Goal: Task Accomplishment & Management: Manage account settings

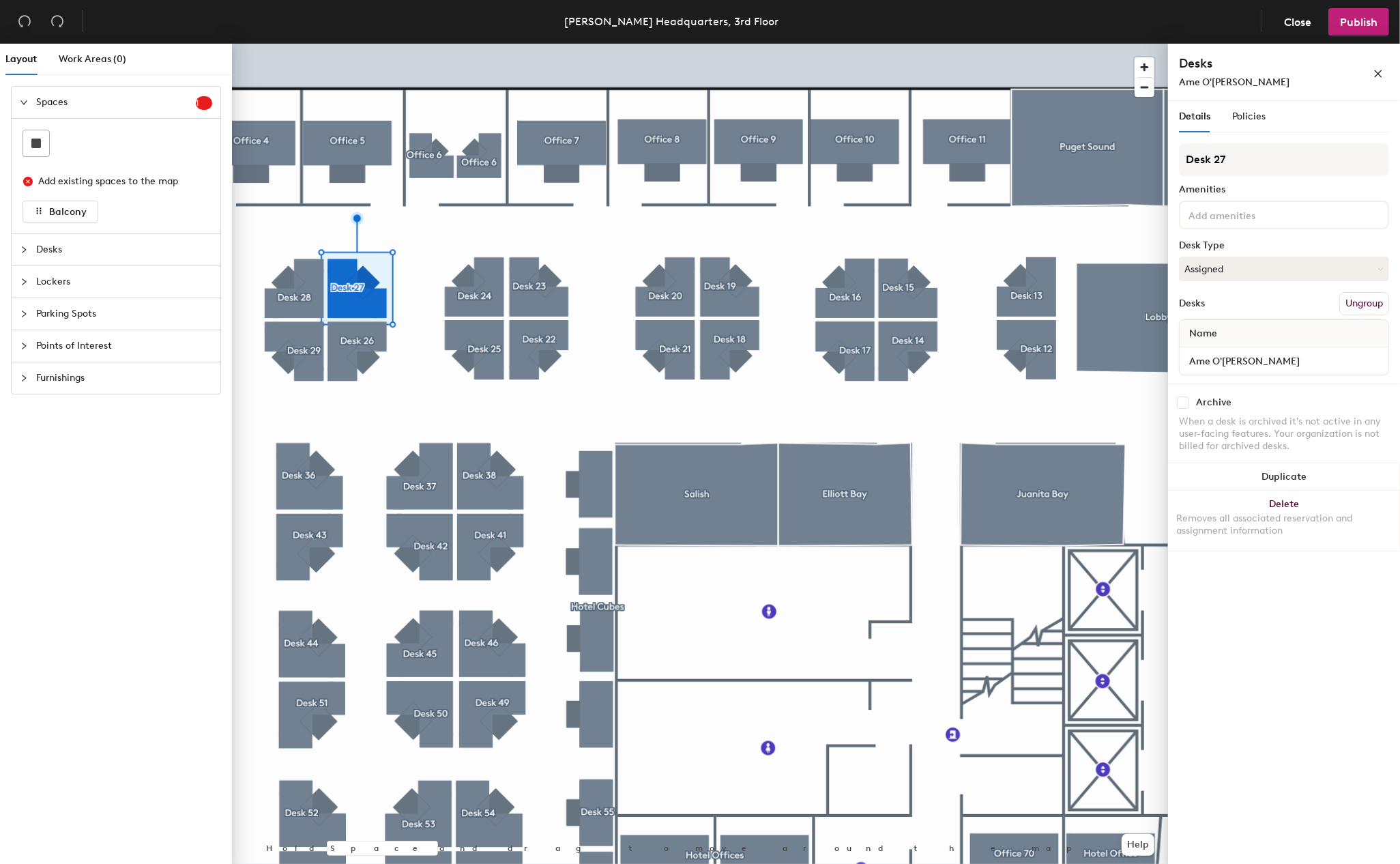
click at [1248, 78] on div "Ame O'Brian" at bounding box center [1254, 83] width 150 height 14
click at [1257, 354] on input "Ame O'Brian" at bounding box center [1284, 361] width 204 height 19
click at [1258, 362] on input "Leticia Zam" at bounding box center [1284, 361] width 204 height 19
type input "Leticia Zamarripa"
click at [1335, 704] on div "Details Policies Desk 27 Amenities Desk Type Assigned Desks Ungroup Name Letici…" at bounding box center [1284, 485] width 232 height 768
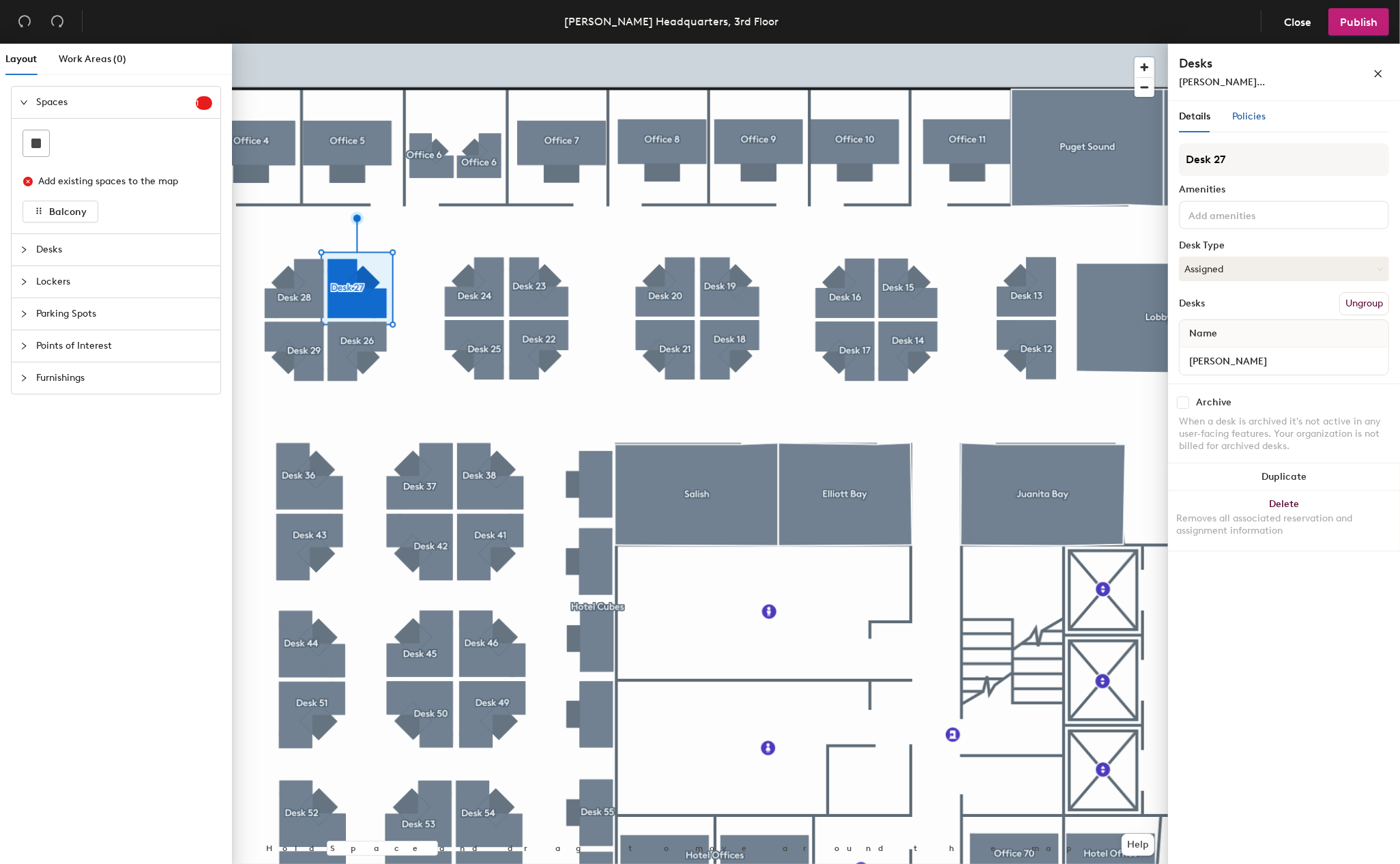
click at [1252, 118] on span "Policies" at bounding box center [1248, 116] width 33 height 12
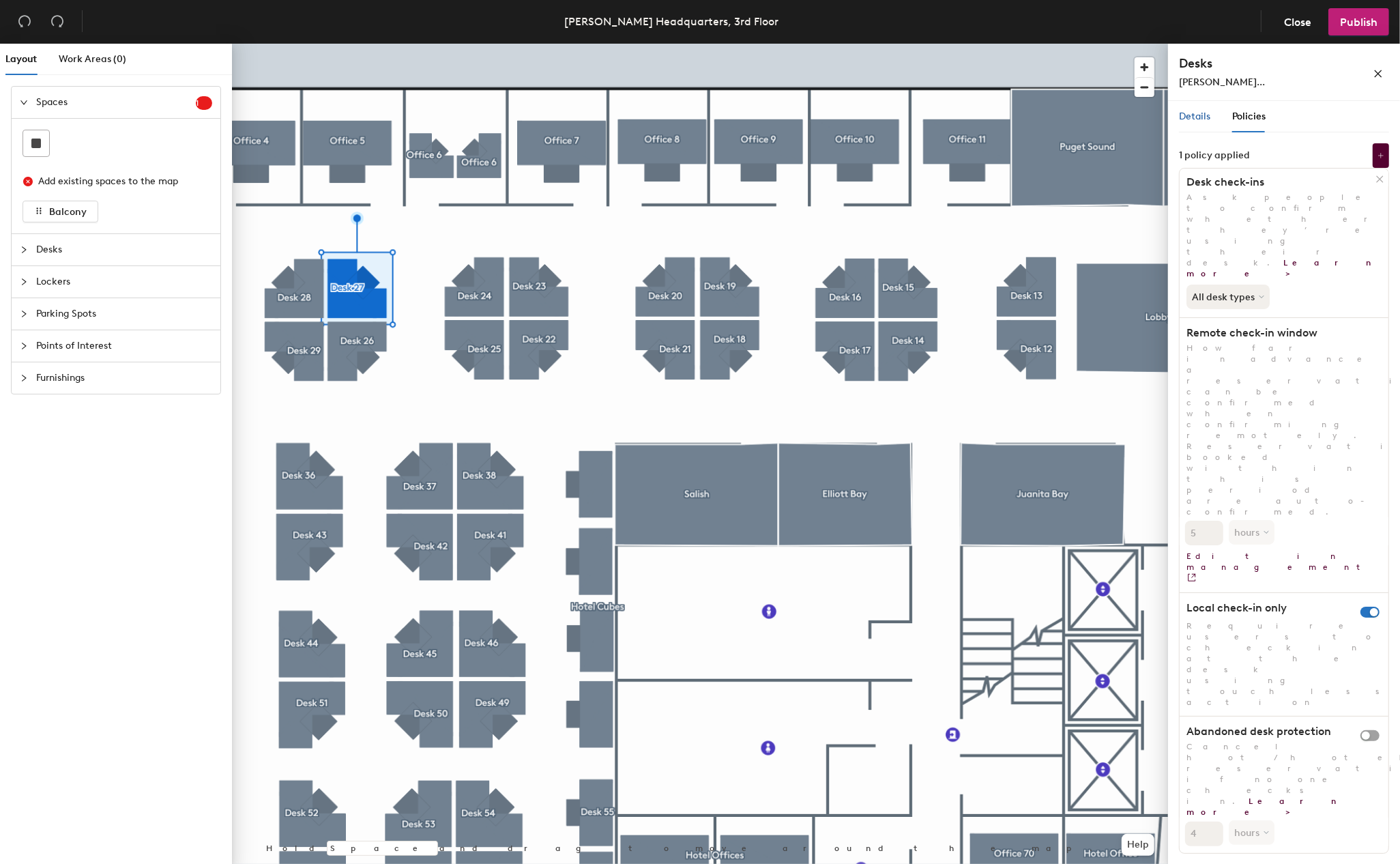
click at [1200, 115] on span "Details" at bounding box center [1194, 116] width 31 height 12
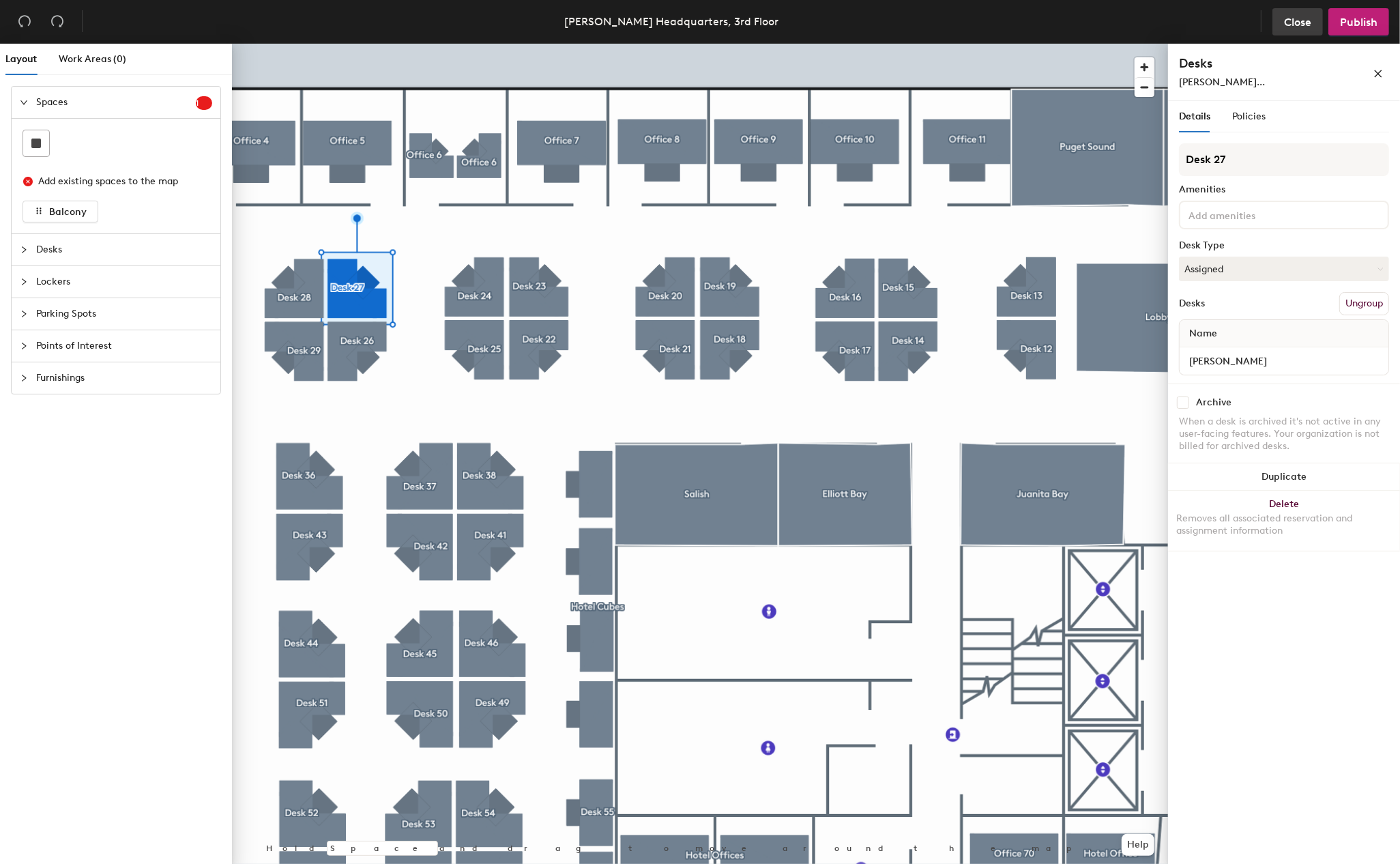
click at [1308, 22] on span "Close" at bounding box center [1298, 22] width 27 height 13
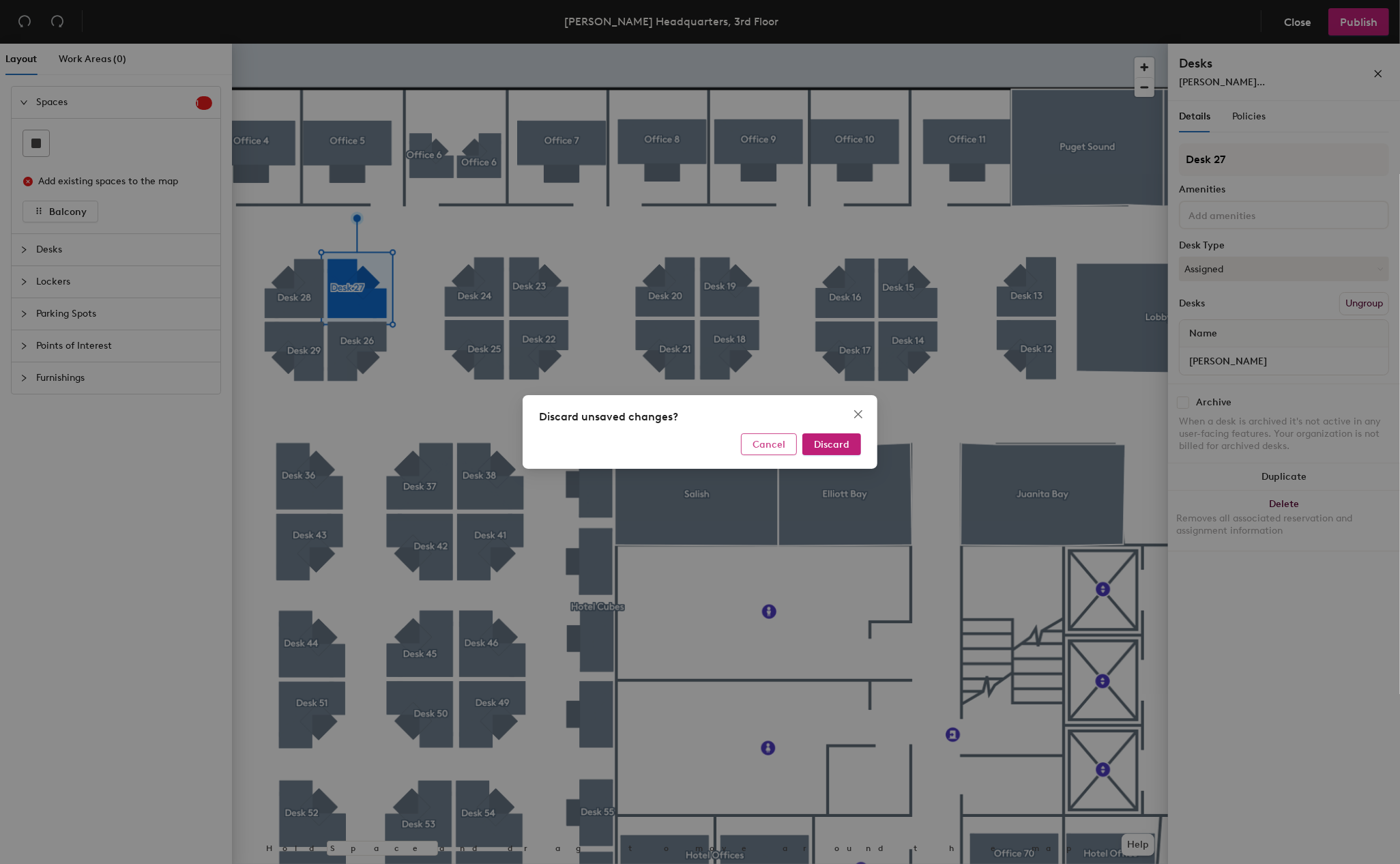
click at [767, 442] on span "Cancel" at bounding box center [769, 444] width 32 height 12
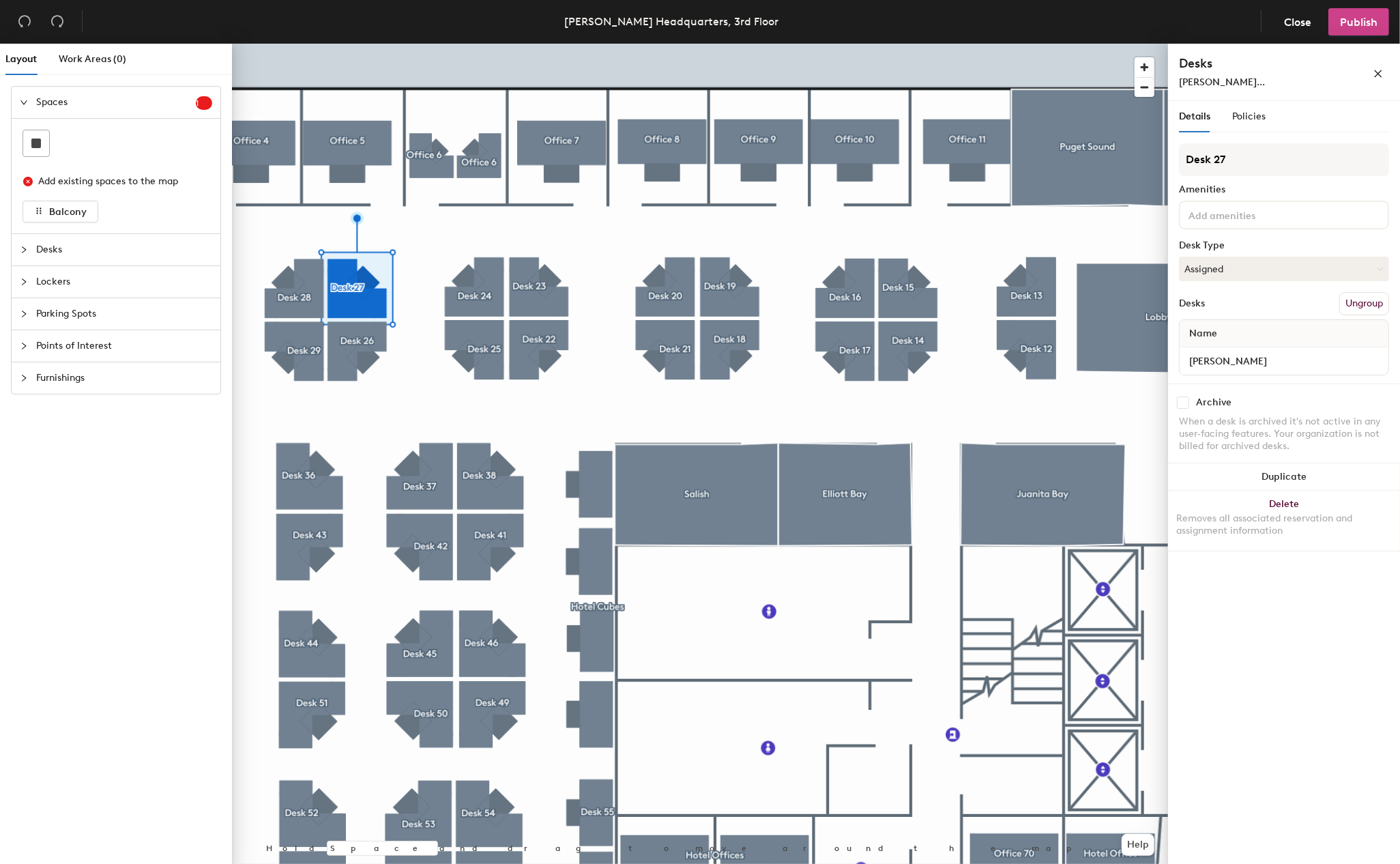
click at [1364, 17] on span "Publish" at bounding box center [1359, 22] width 38 height 13
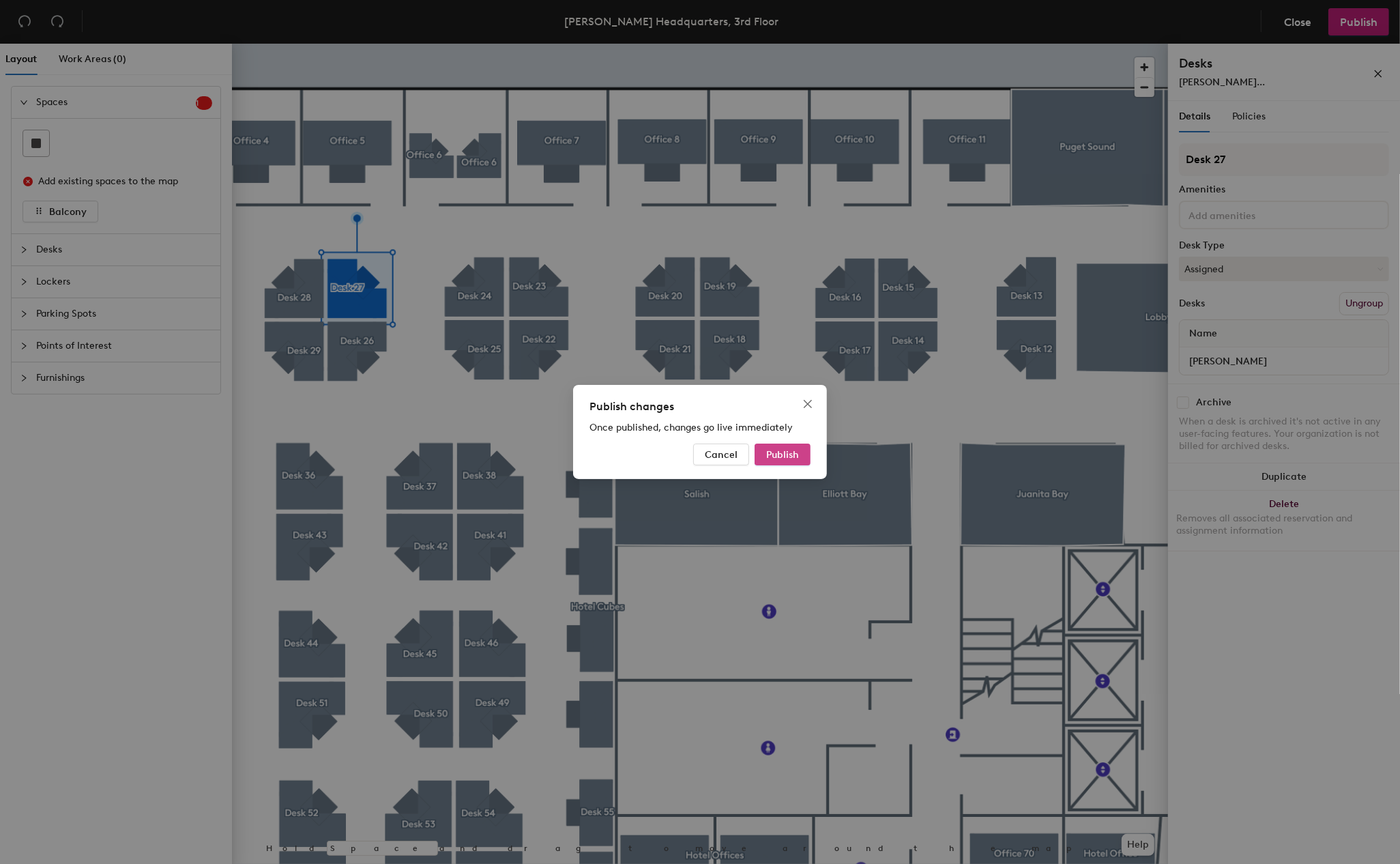
click at [807, 449] on button "Publish" at bounding box center [783, 454] width 56 height 22
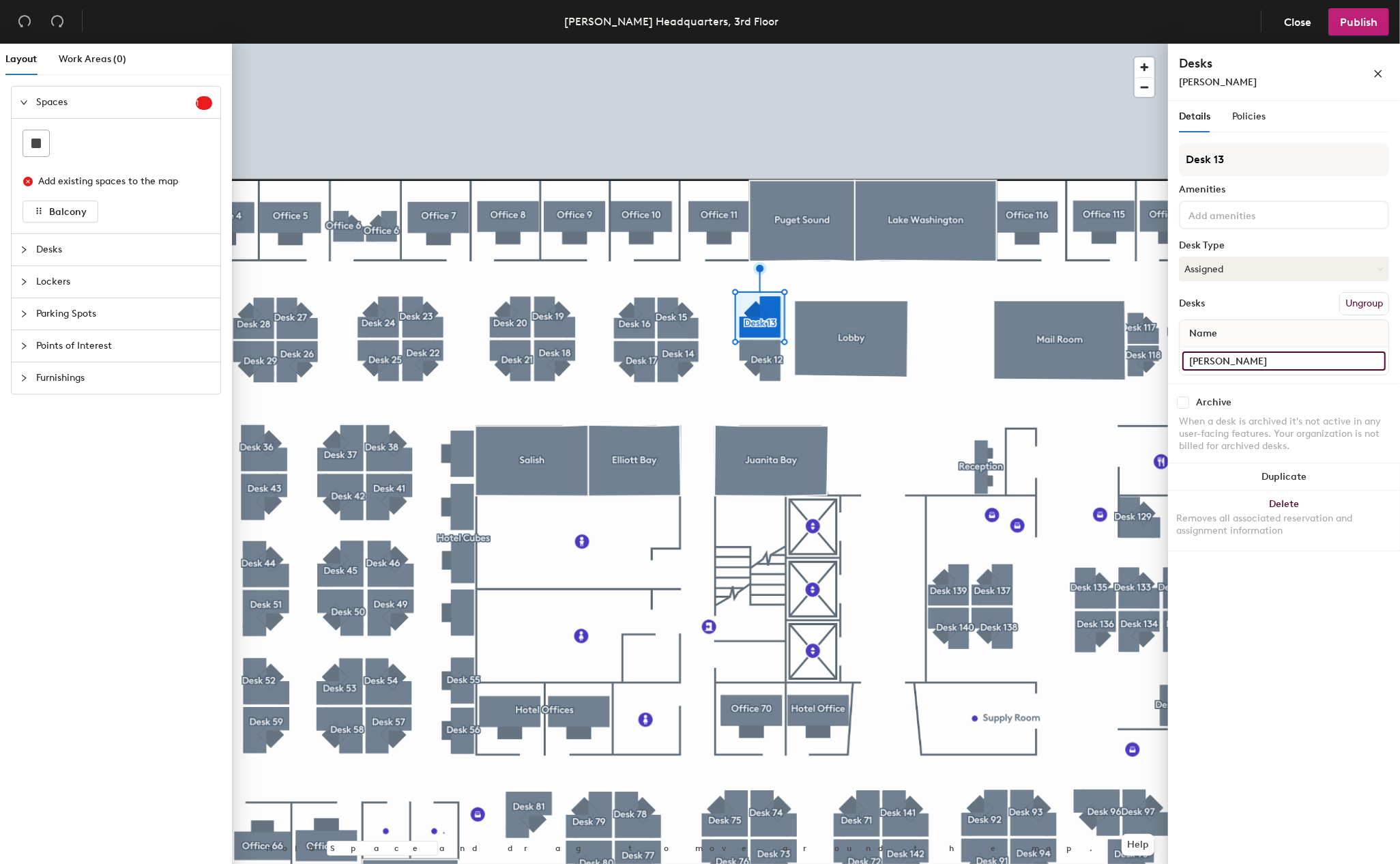
click at [1265, 360] on input "Jaxson Miller" at bounding box center [1284, 361] width 204 height 19
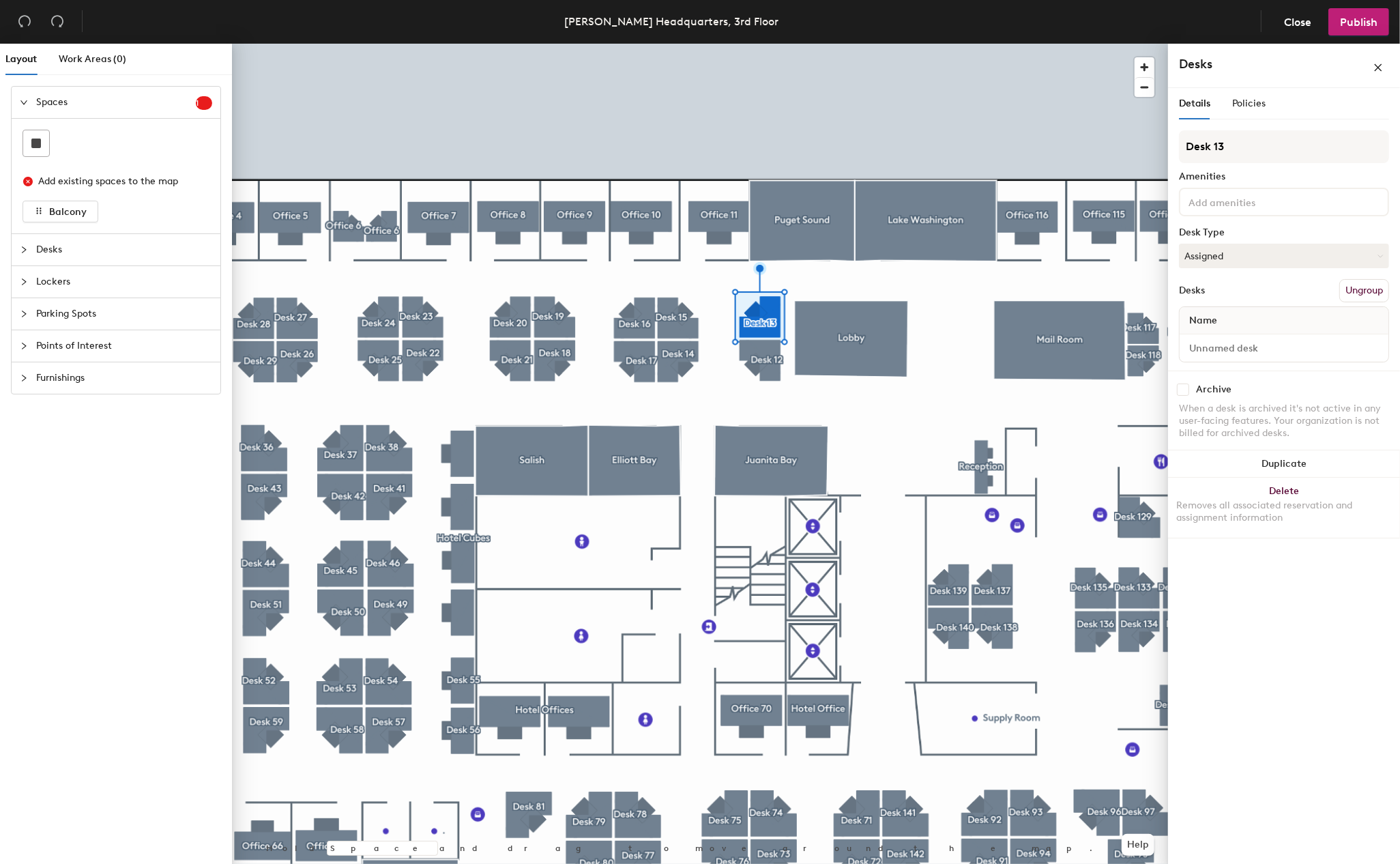
click at [1273, 709] on div "Details Policies Desk 13 Amenities Desk Type Assigned Desks Ungroup Name Archiv…" at bounding box center [1284, 478] width 232 height 781
click at [1352, 22] on span "Publish" at bounding box center [1359, 22] width 38 height 13
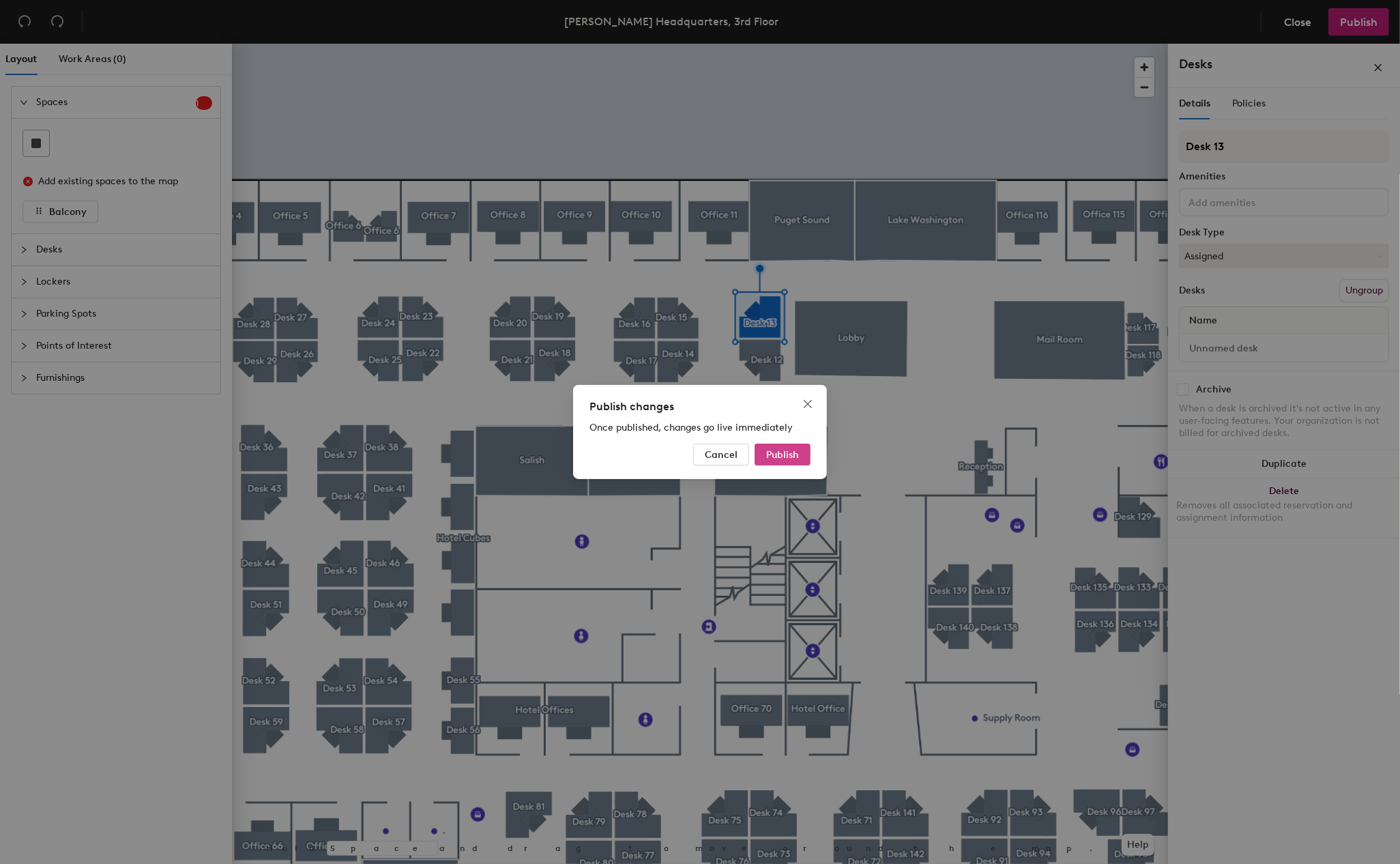
click at [790, 459] on span "Publish" at bounding box center [783, 454] width 32 height 12
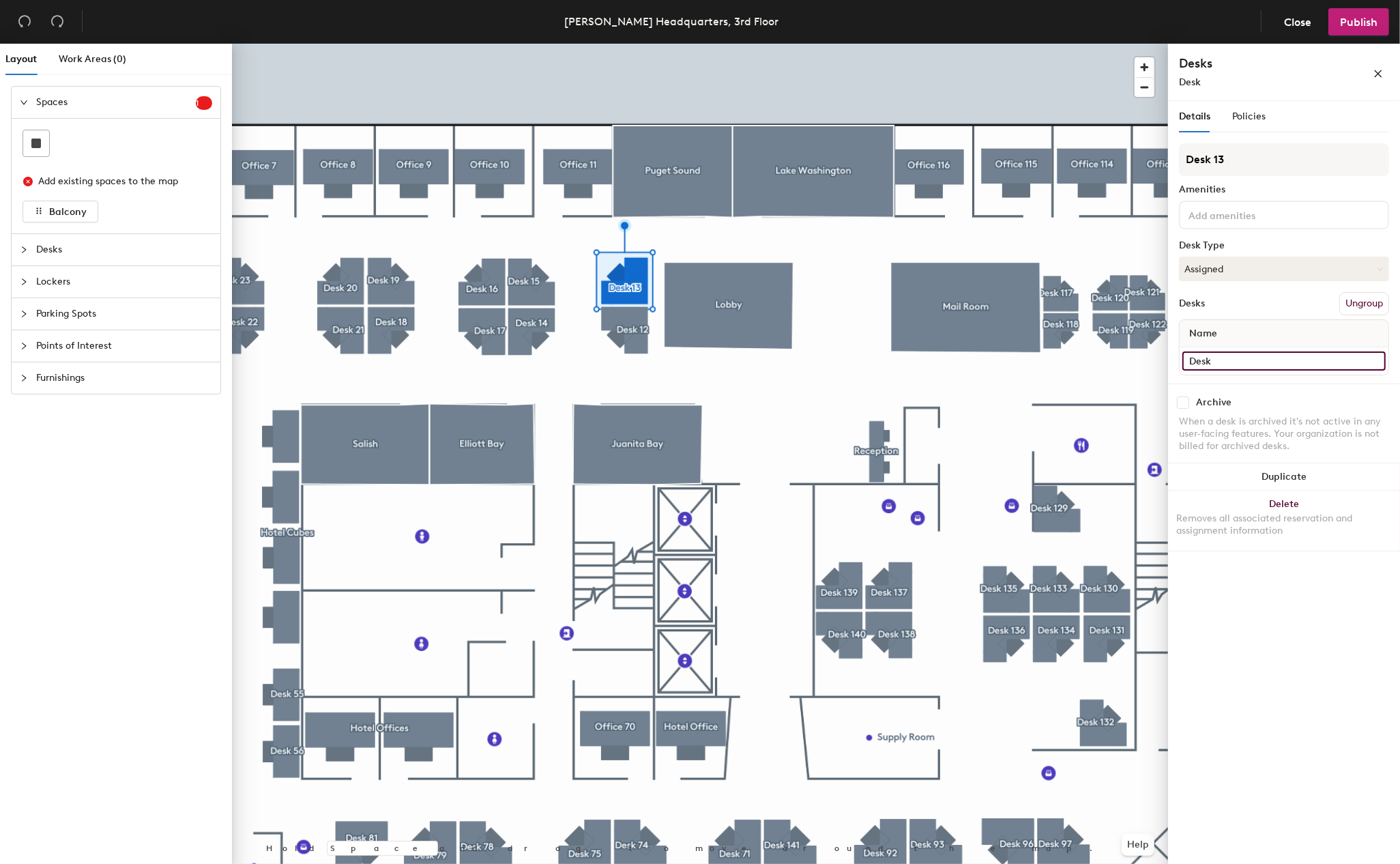
click at [1263, 358] on input "Desk" at bounding box center [1284, 361] width 204 height 19
type input "HR Coordinator"
click at [1295, 16] on span "Close" at bounding box center [1298, 22] width 27 height 13
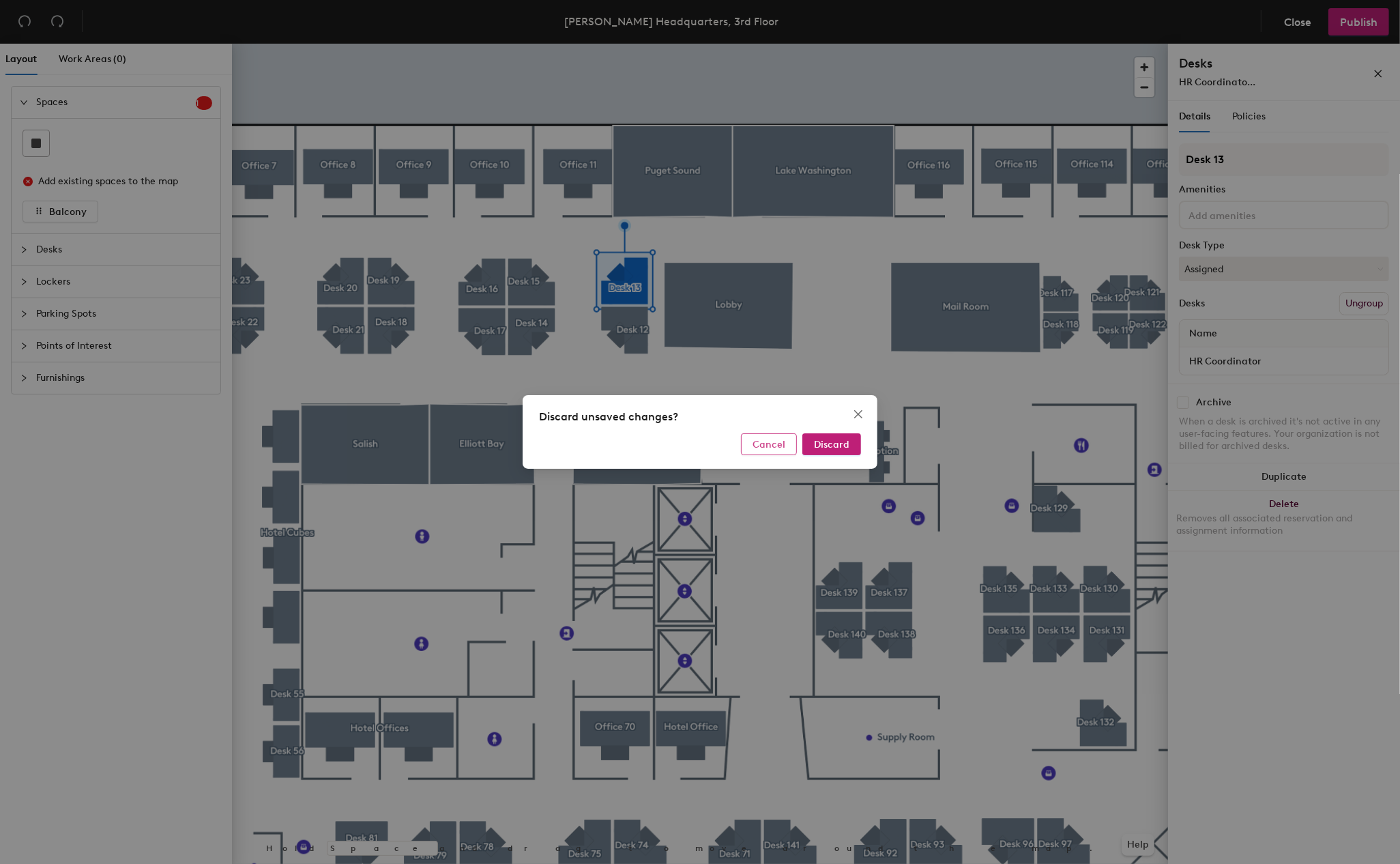
click at [783, 445] on span "Cancel" at bounding box center [769, 444] width 32 height 12
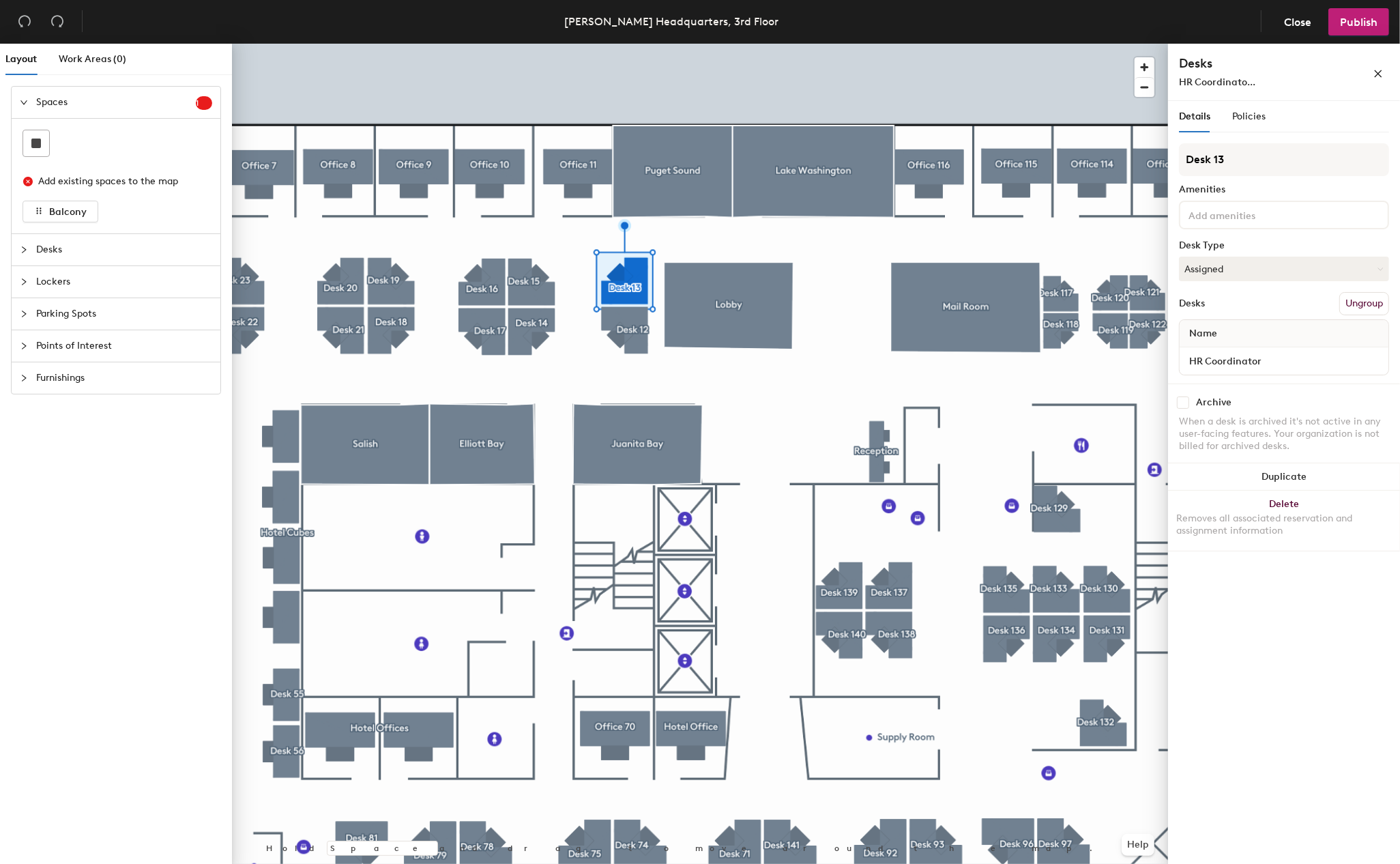
click at [1317, 593] on div "Details Policies Desk 13 Amenities Desk Type Assigned Desks Ungroup Name HR Coo…" at bounding box center [1284, 485] width 232 height 768
click at [1284, 502] on button "Delete Removes all associated reservation and assignment information" at bounding box center [1284, 520] width 232 height 60
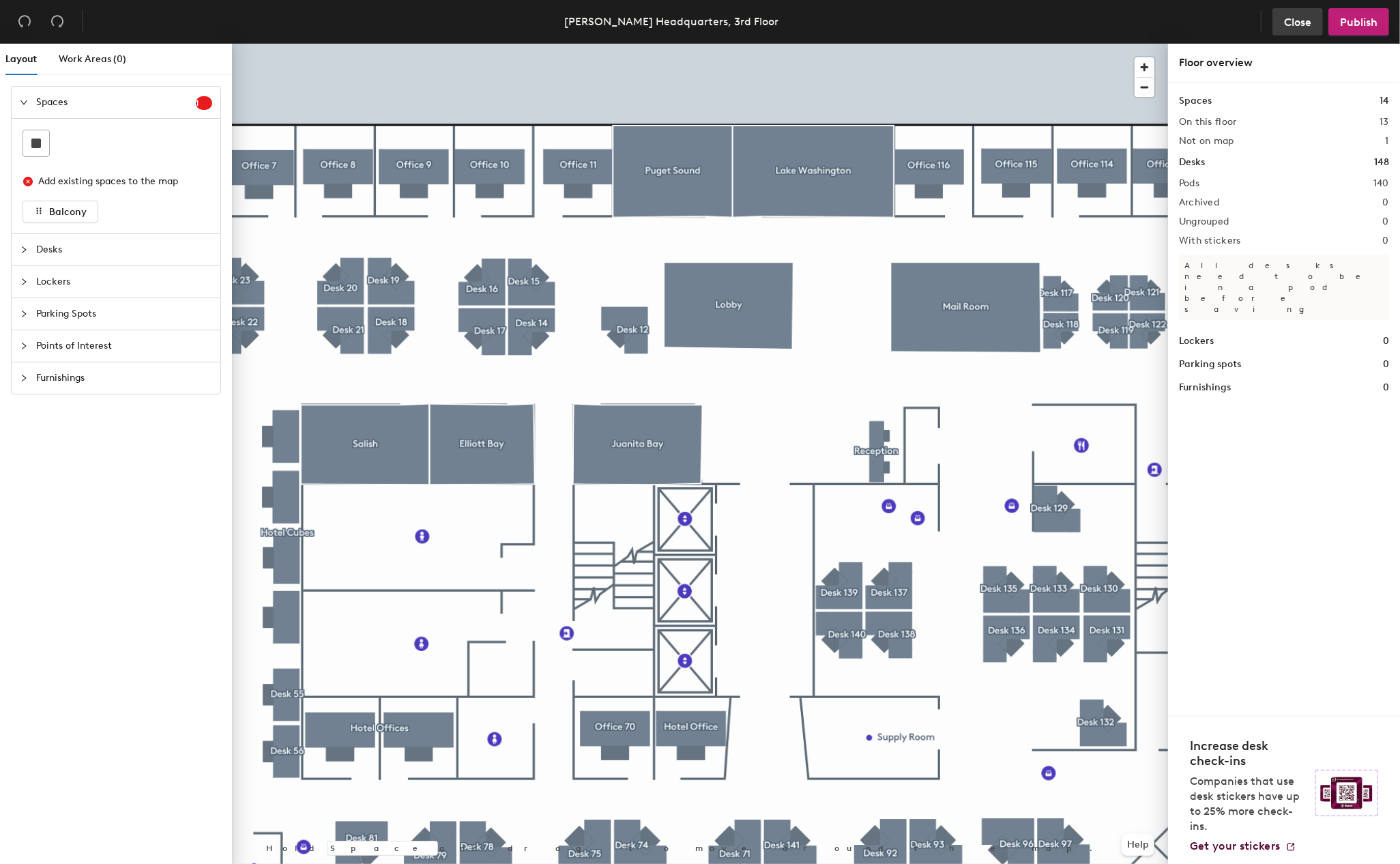
click at [1289, 20] on span "Close" at bounding box center [1298, 22] width 27 height 13
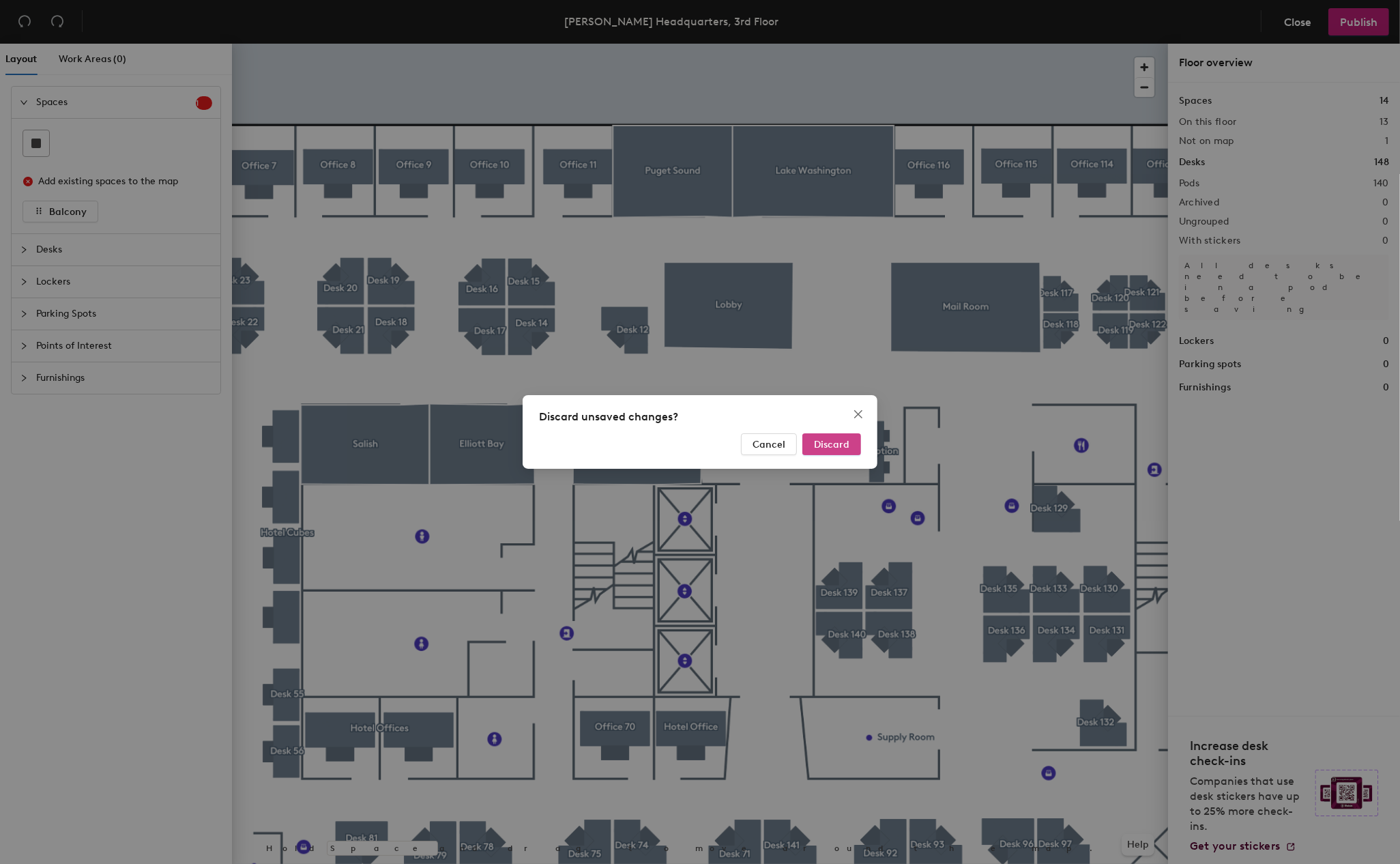
click at [850, 446] on button "Discard" at bounding box center [831, 444] width 58 height 22
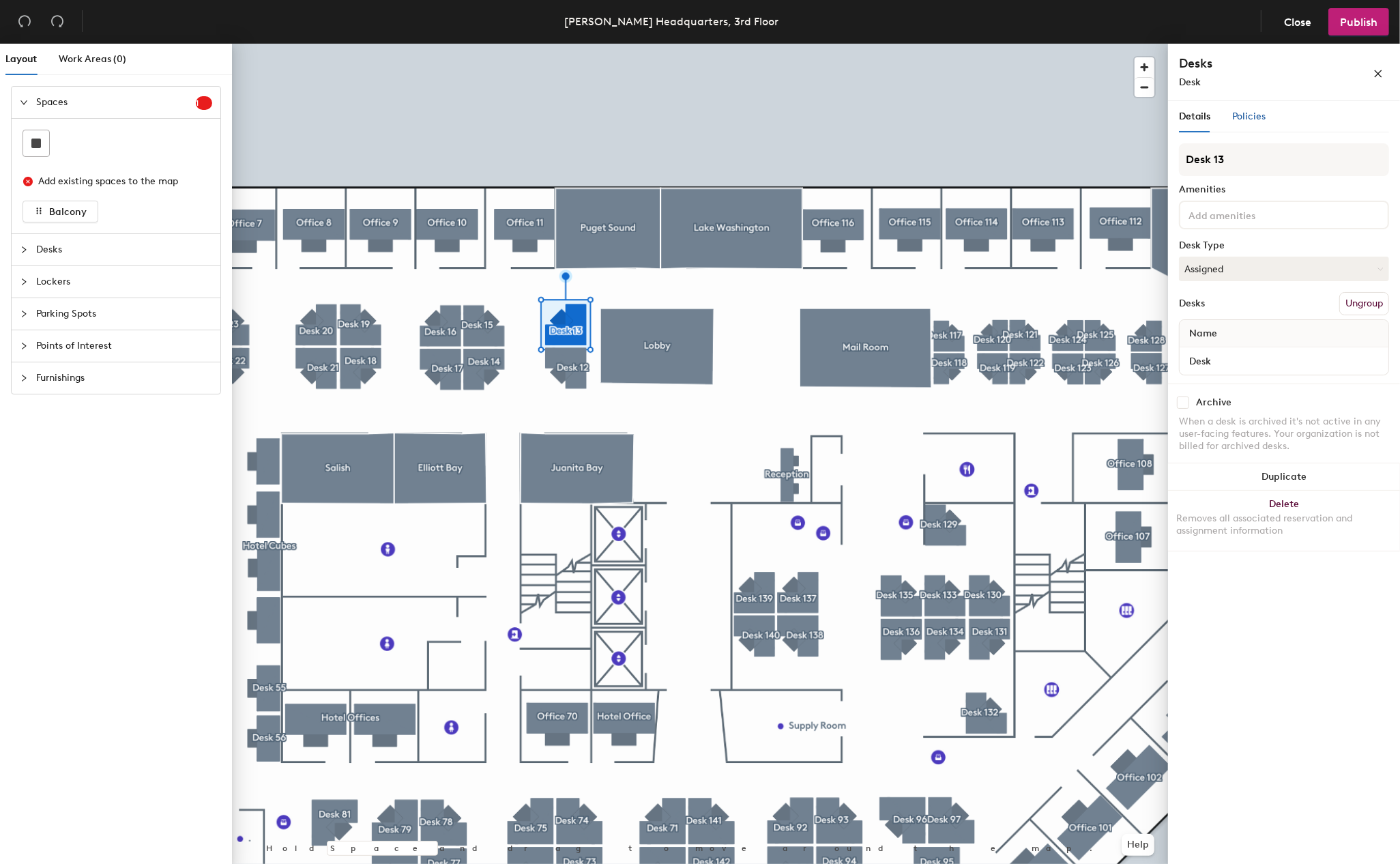
click at [1261, 119] on span "Policies" at bounding box center [1248, 116] width 33 height 12
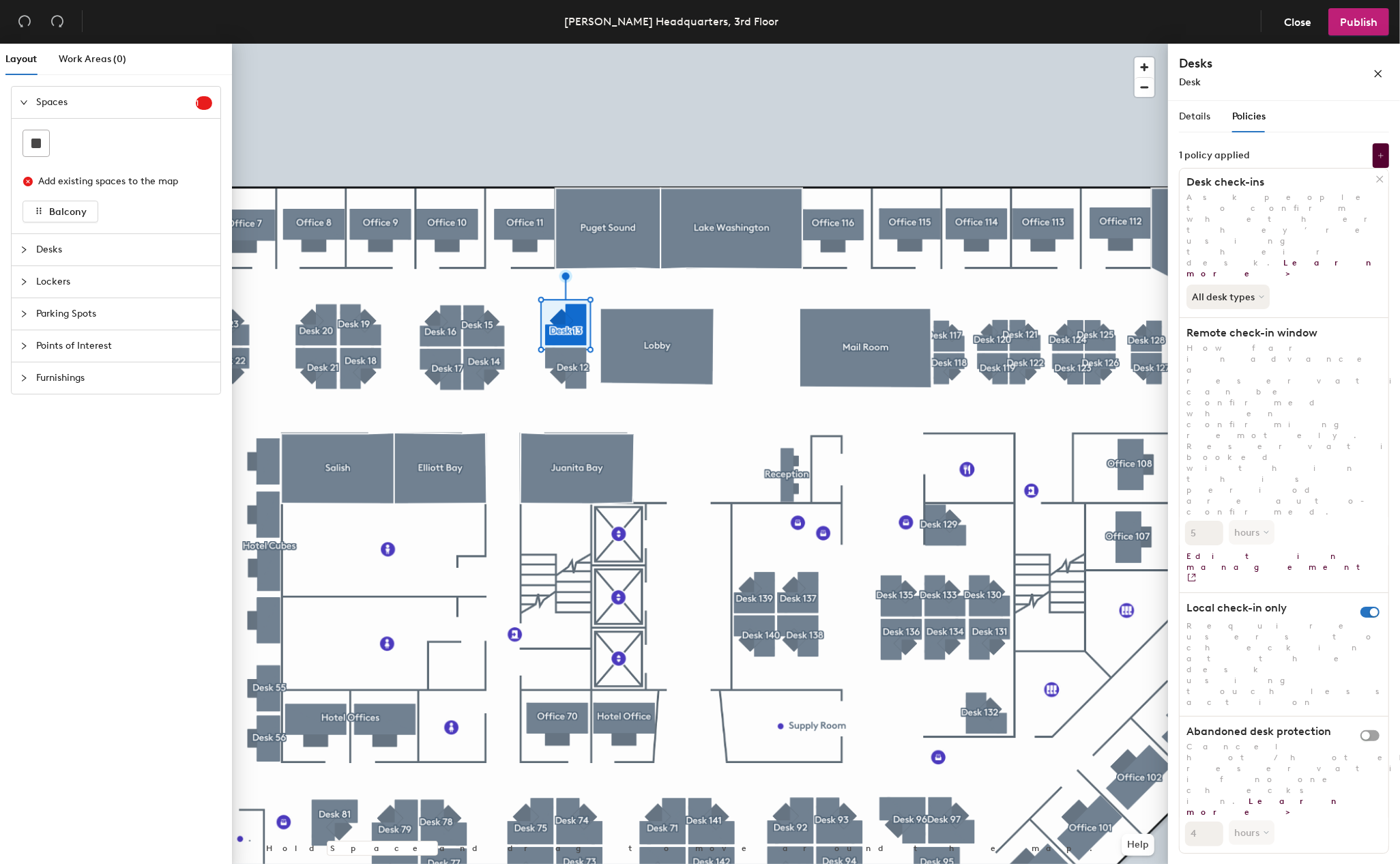
click at [1331, 574] on div "Details Policies Desk 13 Amenities Desk Type Assigned Desks Ungroup Name Desk A…" at bounding box center [1284, 485] width 232 height 768
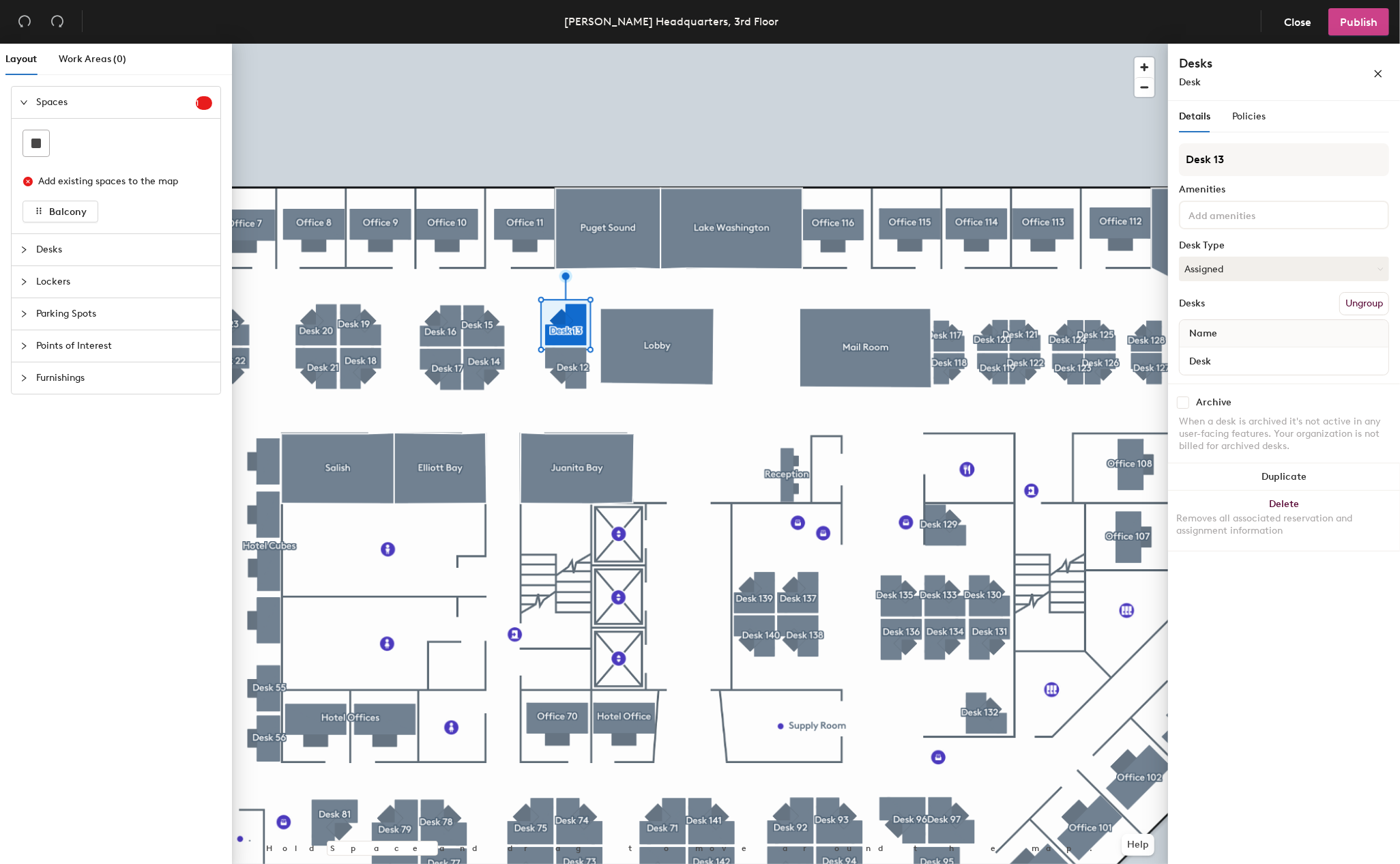
click at [1357, 22] on span "Publish" at bounding box center [1359, 22] width 38 height 13
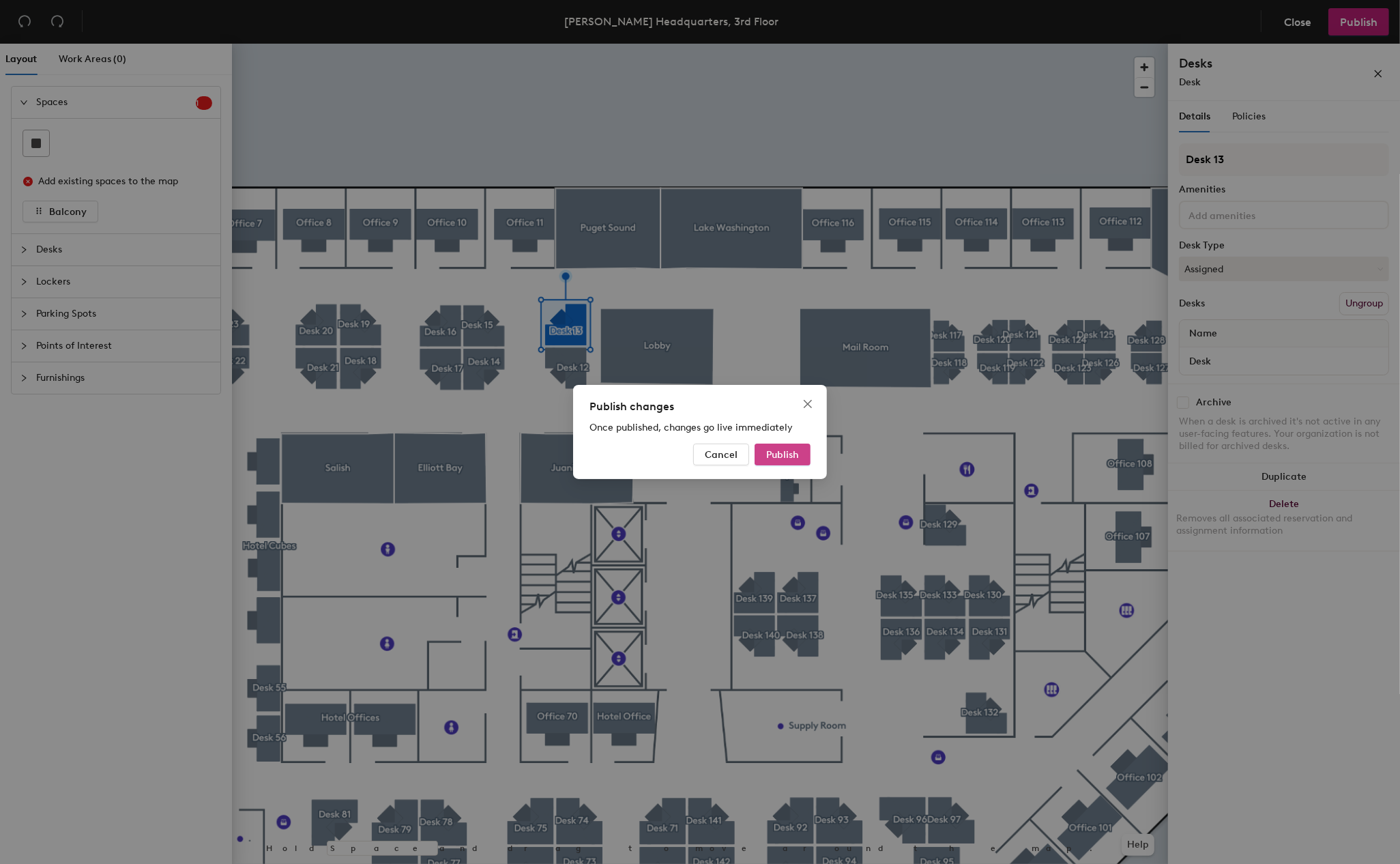
click at [781, 451] on span "Publish" at bounding box center [783, 454] width 32 height 12
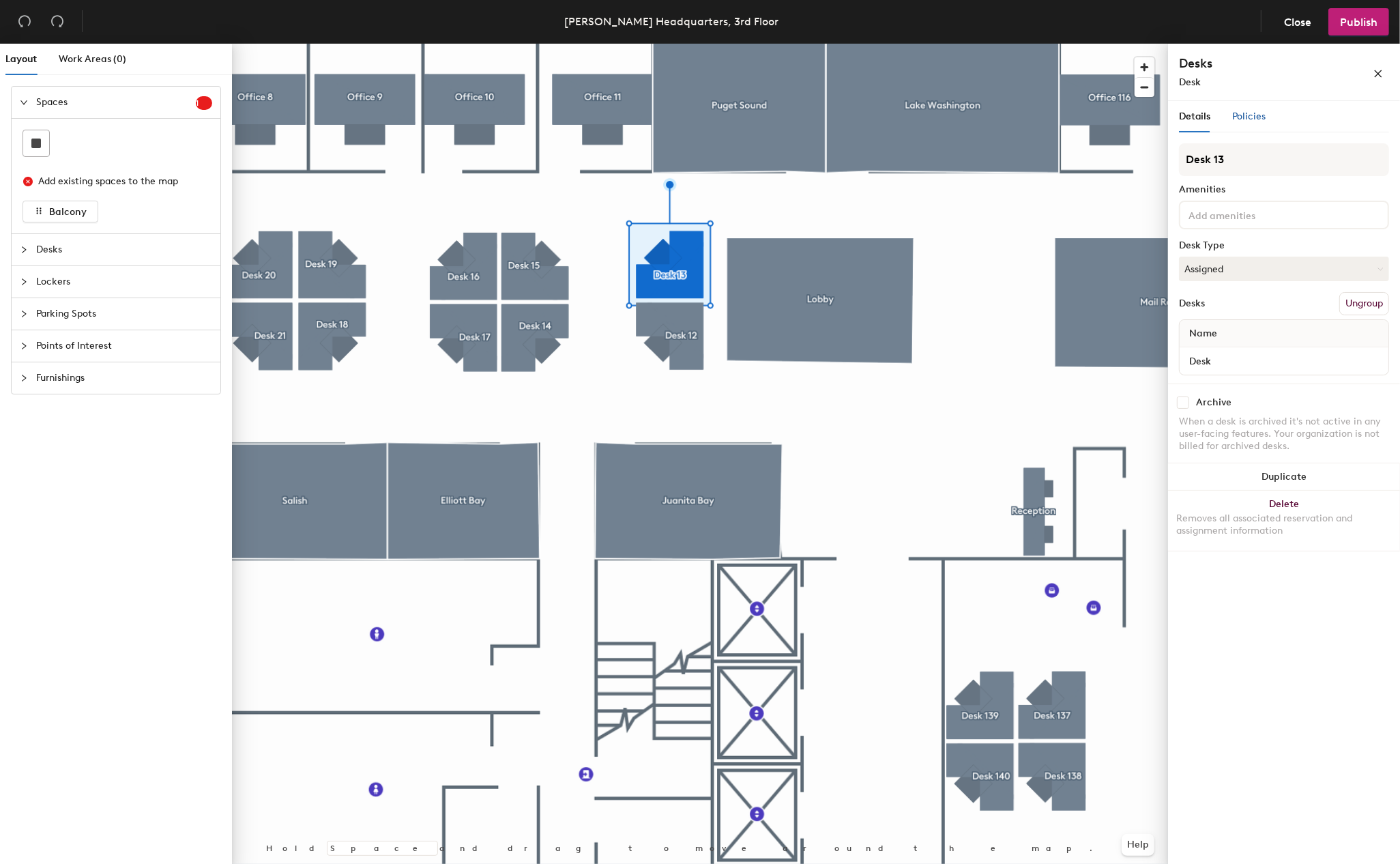
click at [1257, 111] on span "Policies" at bounding box center [1248, 116] width 33 height 12
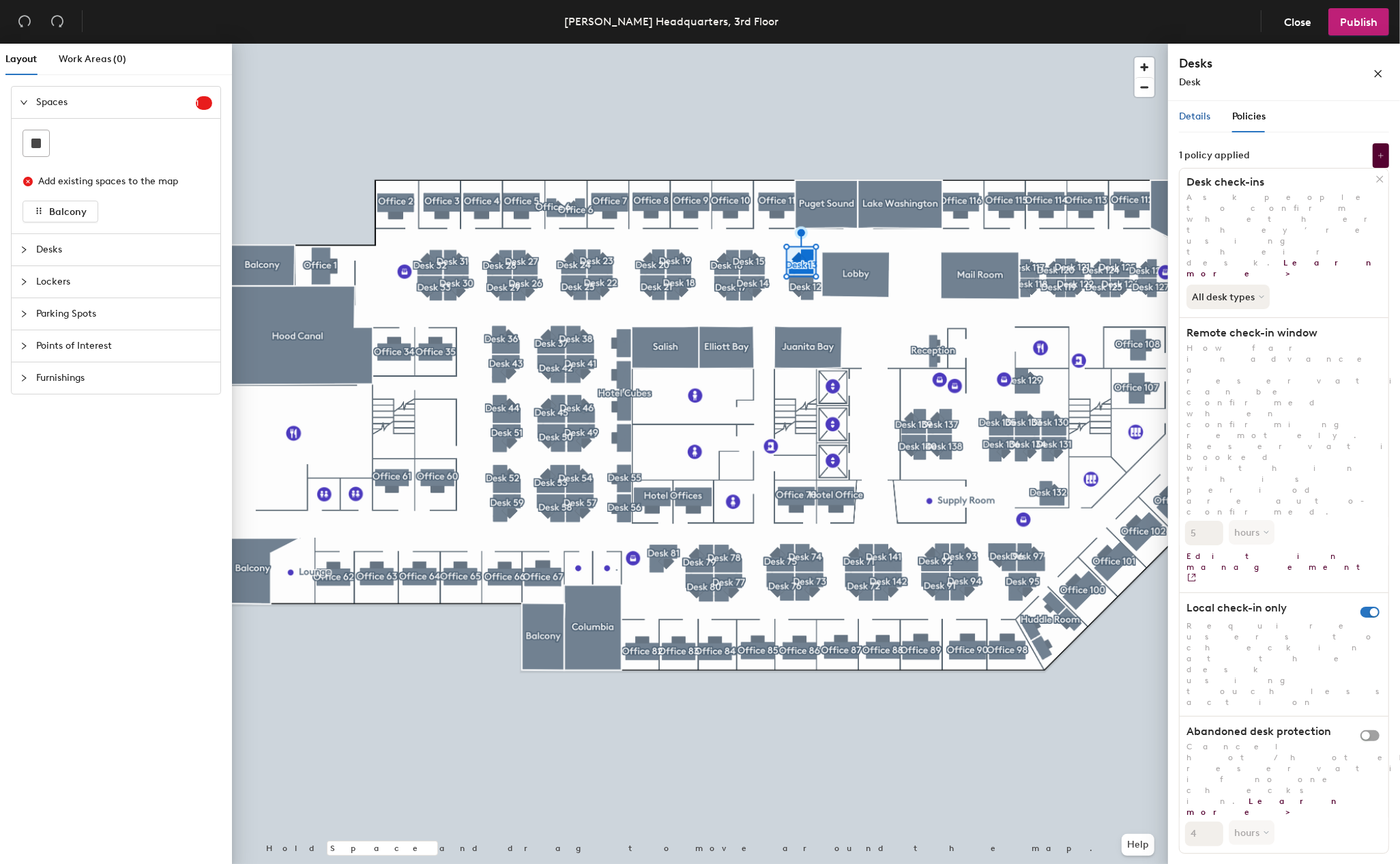
click at [1182, 114] on span "Details" at bounding box center [1194, 116] width 31 height 12
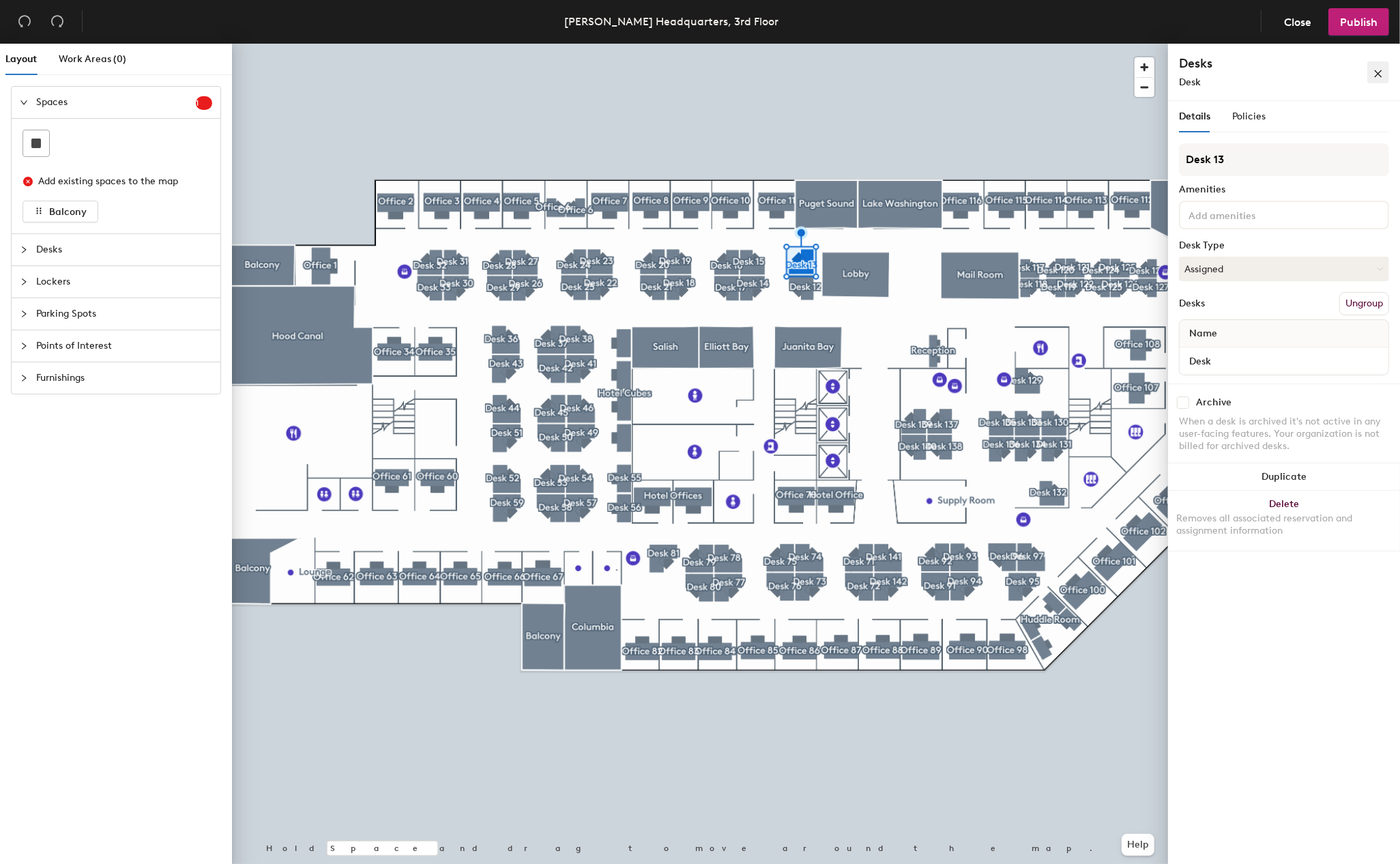
click at [1378, 75] on icon "close" at bounding box center [1378, 74] width 10 height 10
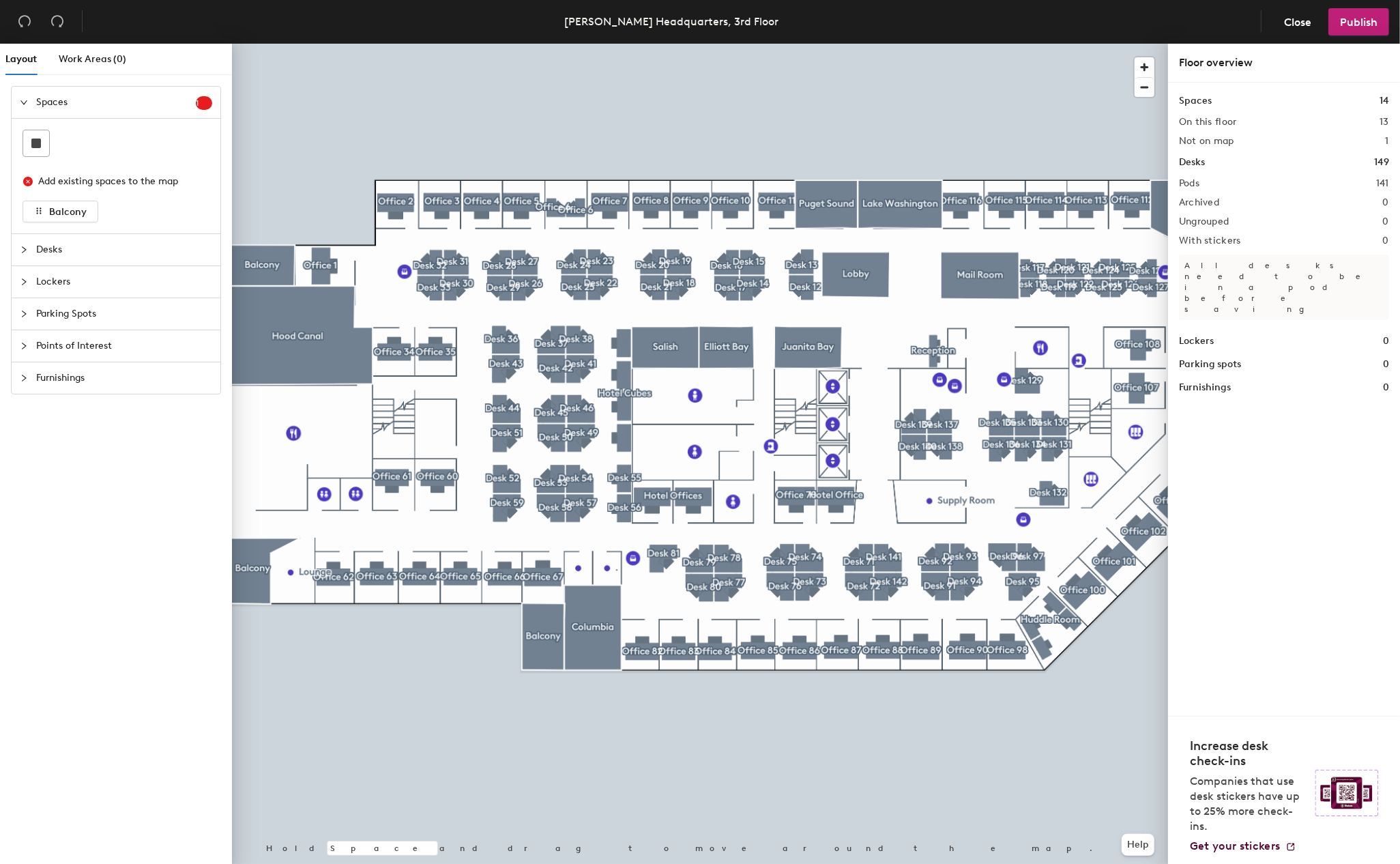
click at [868, 44] on div at bounding box center [699, 44] width 936 height 0
click at [1288, 18] on span "Close" at bounding box center [1298, 22] width 27 height 13
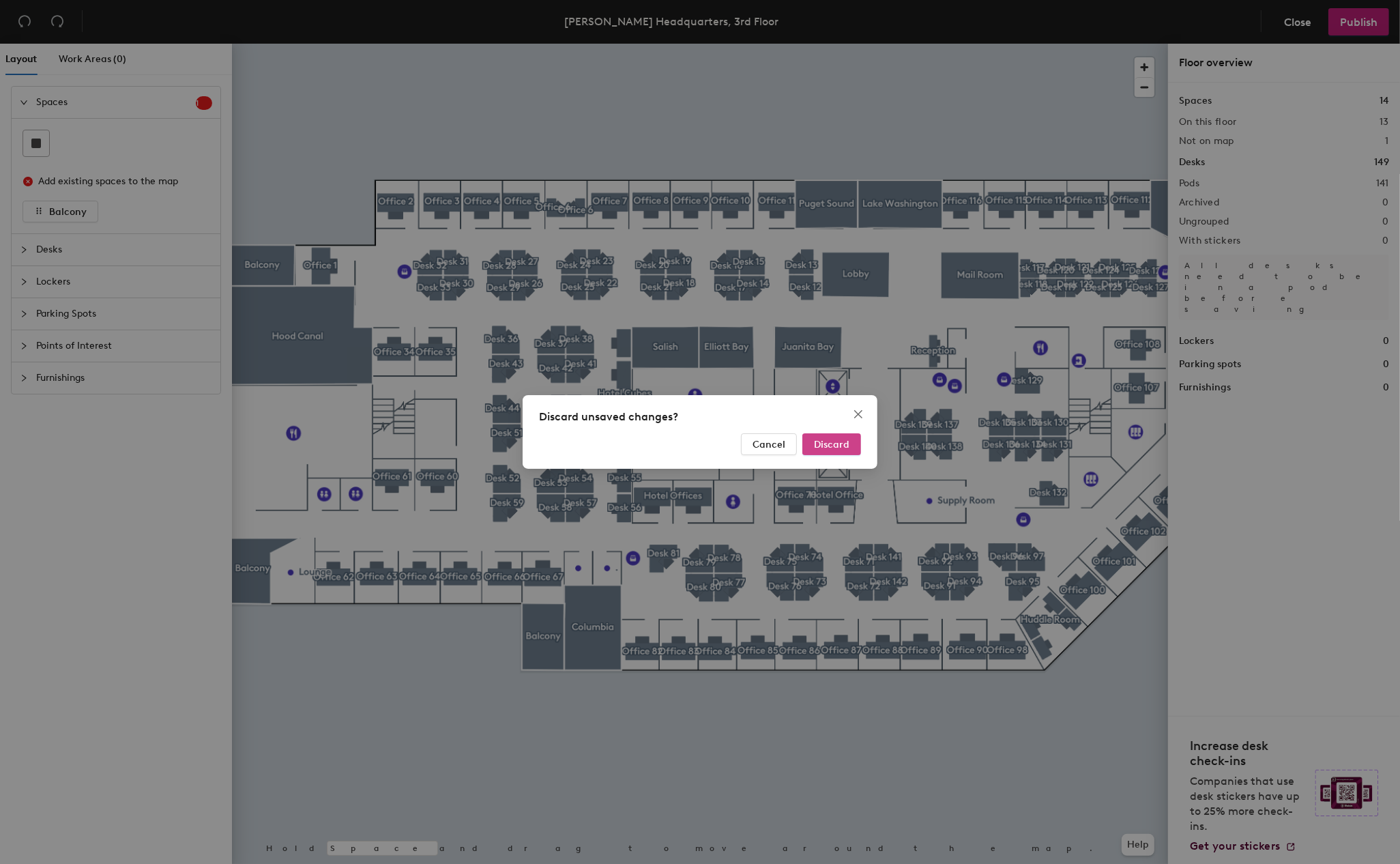
click at [833, 451] on button "Discard" at bounding box center [831, 444] width 58 height 22
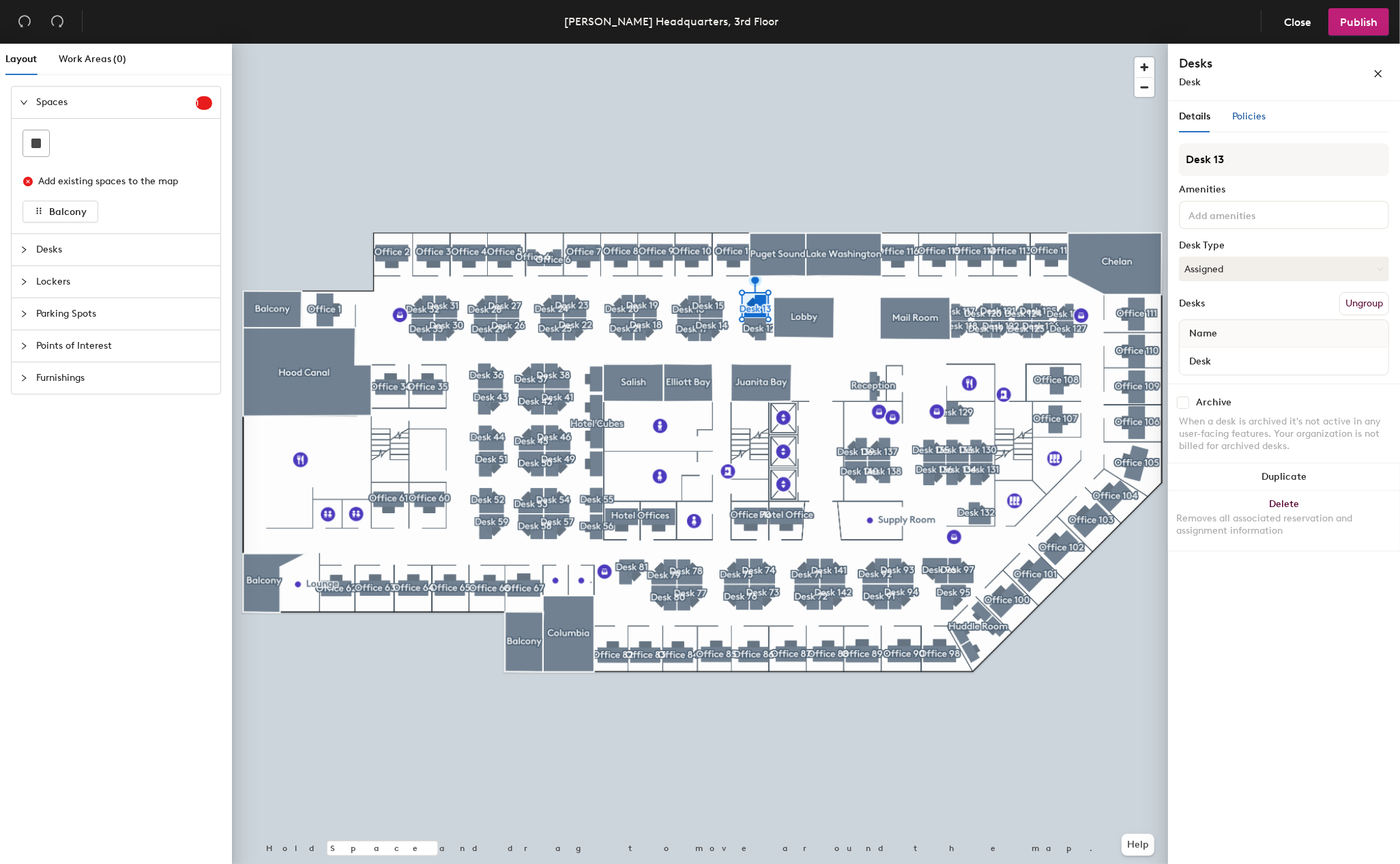
click at [1250, 117] on span "Policies" at bounding box center [1248, 116] width 33 height 12
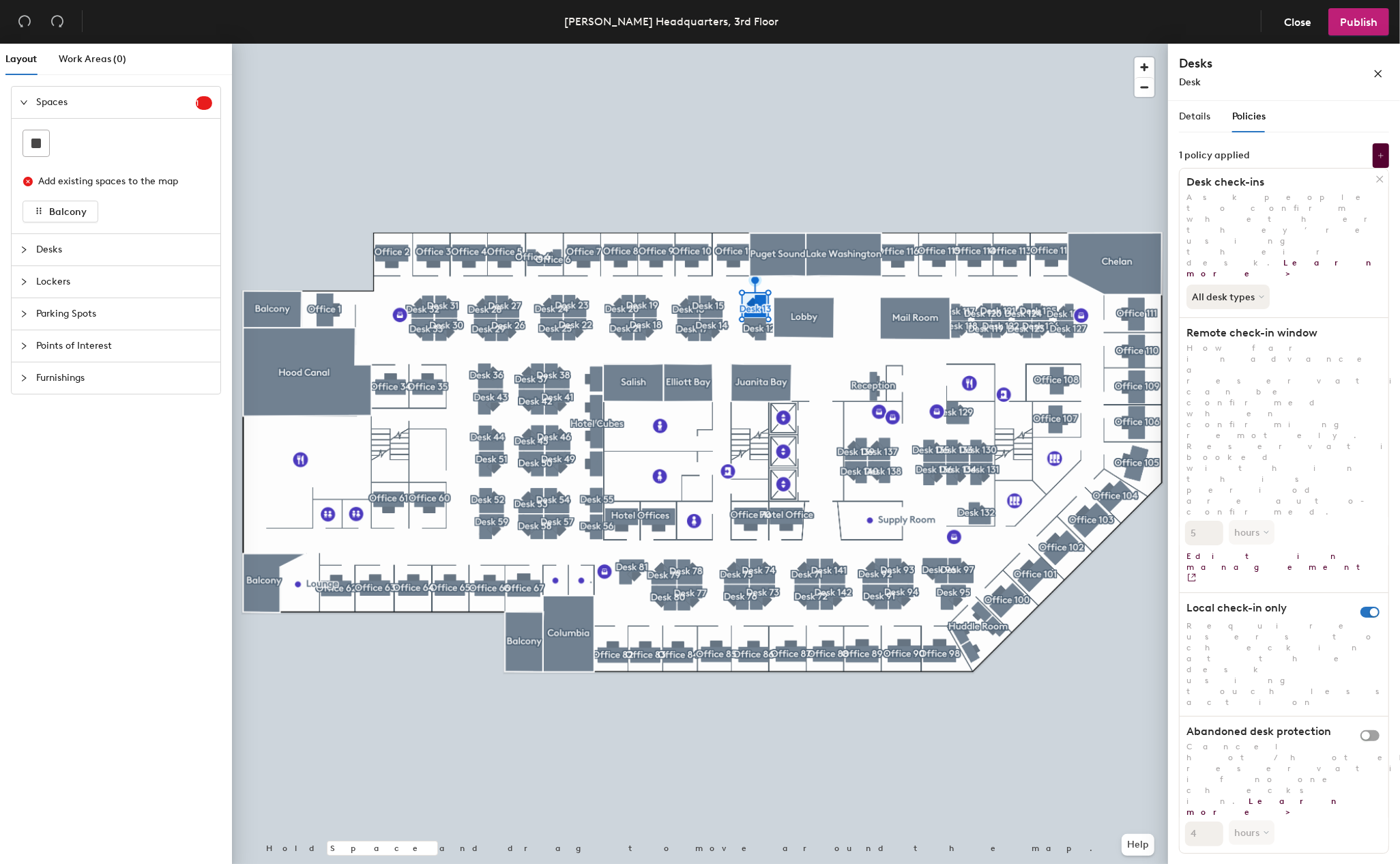
click at [1025, 44] on div at bounding box center [699, 44] width 936 height 0
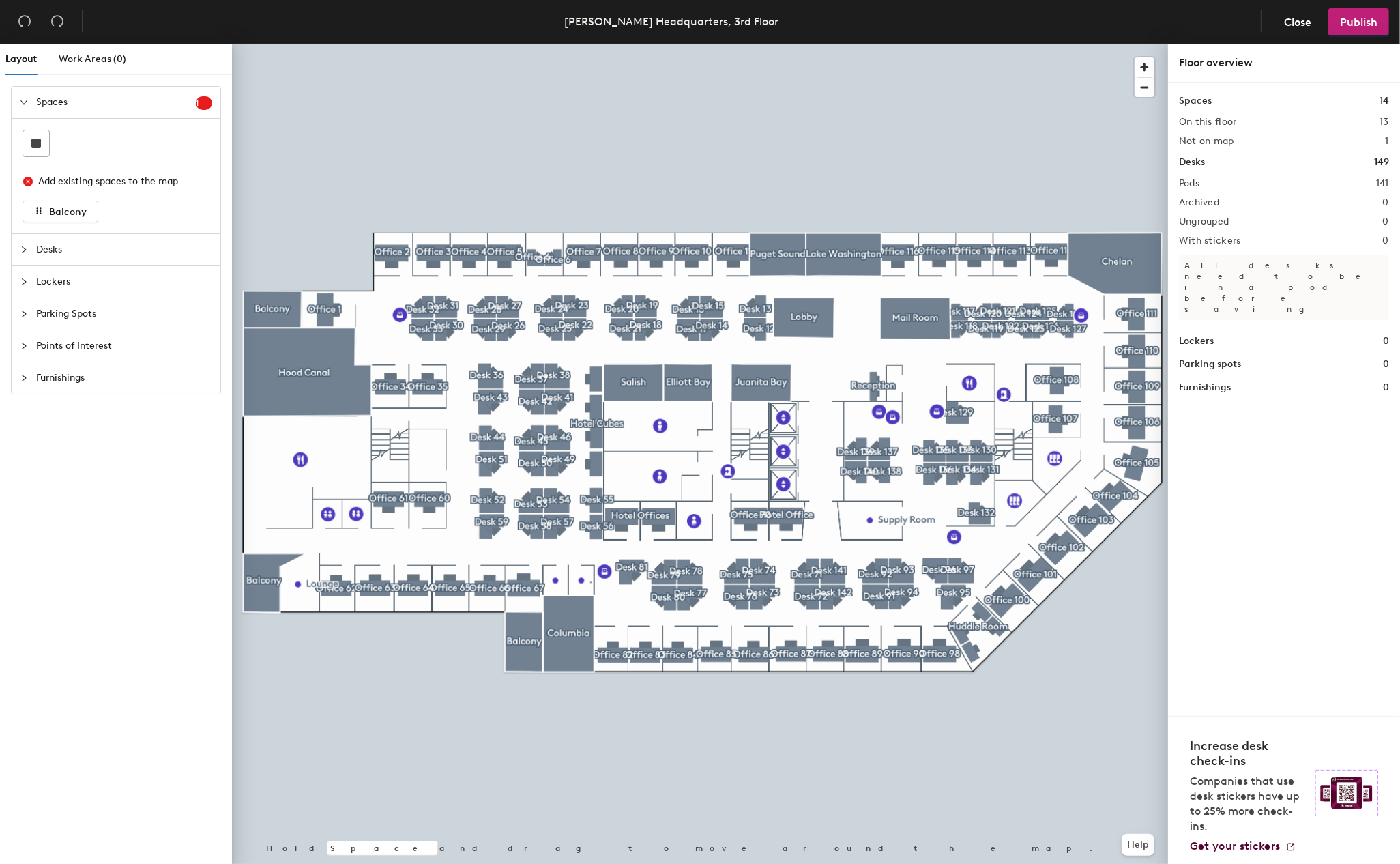
click at [21, 249] on icon "collapsed" at bounding box center [23, 249] width 8 height 8
click at [85, 60] on span "Work Areas (0)" at bounding box center [92, 58] width 67 height 12
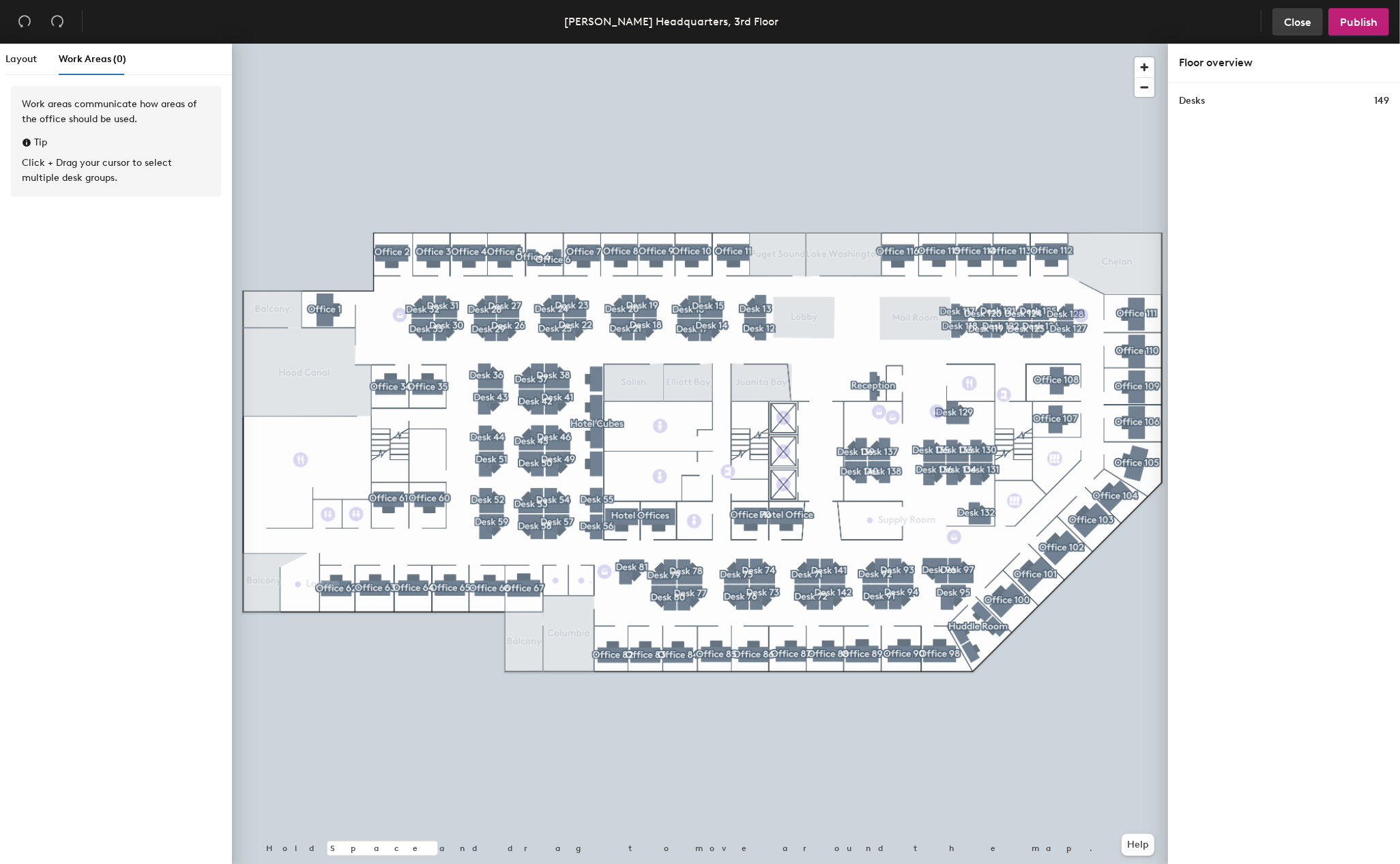
click at [1308, 19] on span "Close" at bounding box center [1298, 22] width 27 height 13
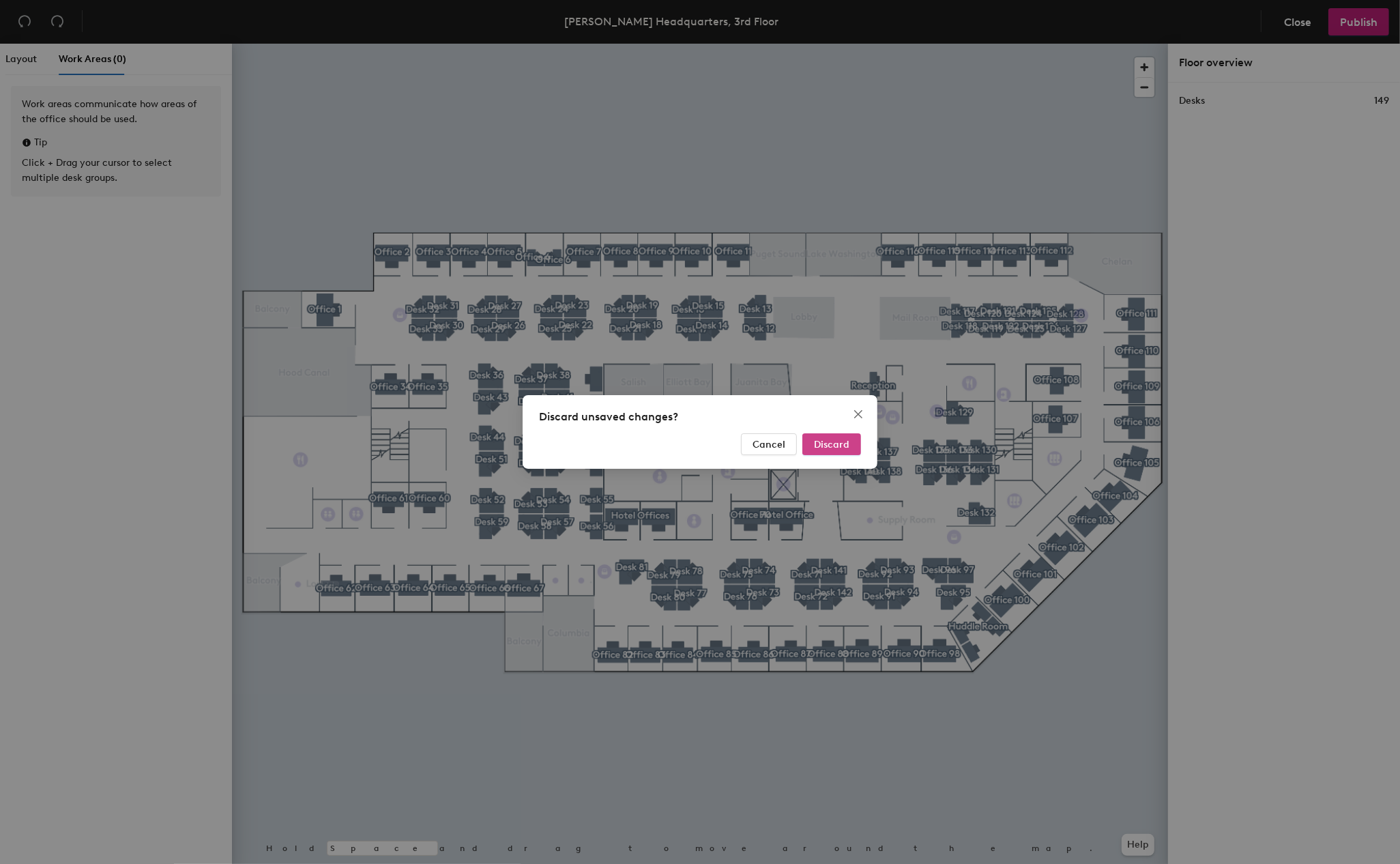
click at [841, 445] on span "Discard" at bounding box center [832, 444] width 36 height 12
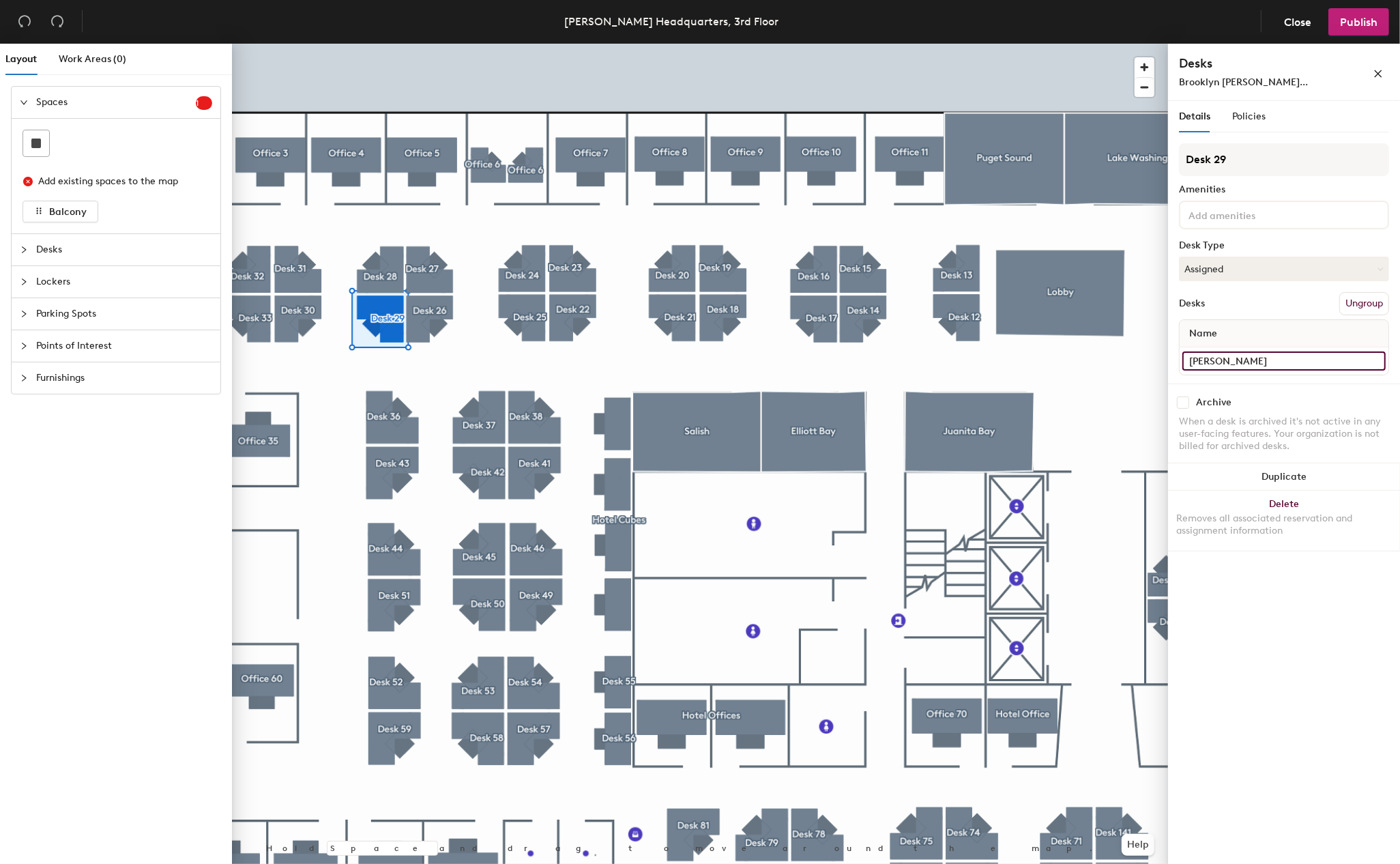
click at [1274, 354] on input "Brooklyn Nelson" at bounding box center [1284, 361] width 204 height 19
type input "Marketing Coordinator"
click at [1263, 116] on span "Policies" at bounding box center [1248, 116] width 33 height 12
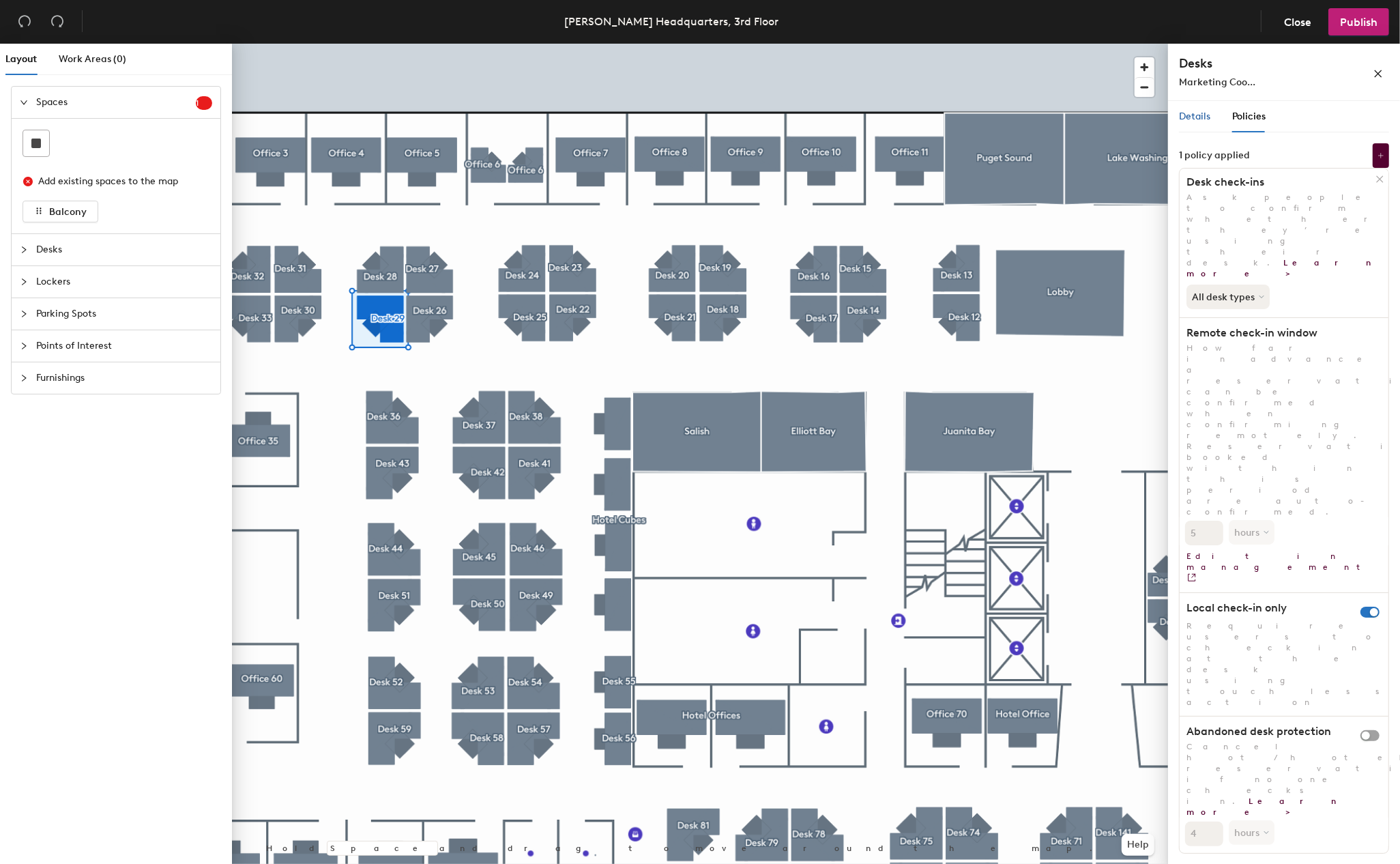
click at [1205, 115] on span "Details" at bounding box center [1194, 116] width 31 height 12
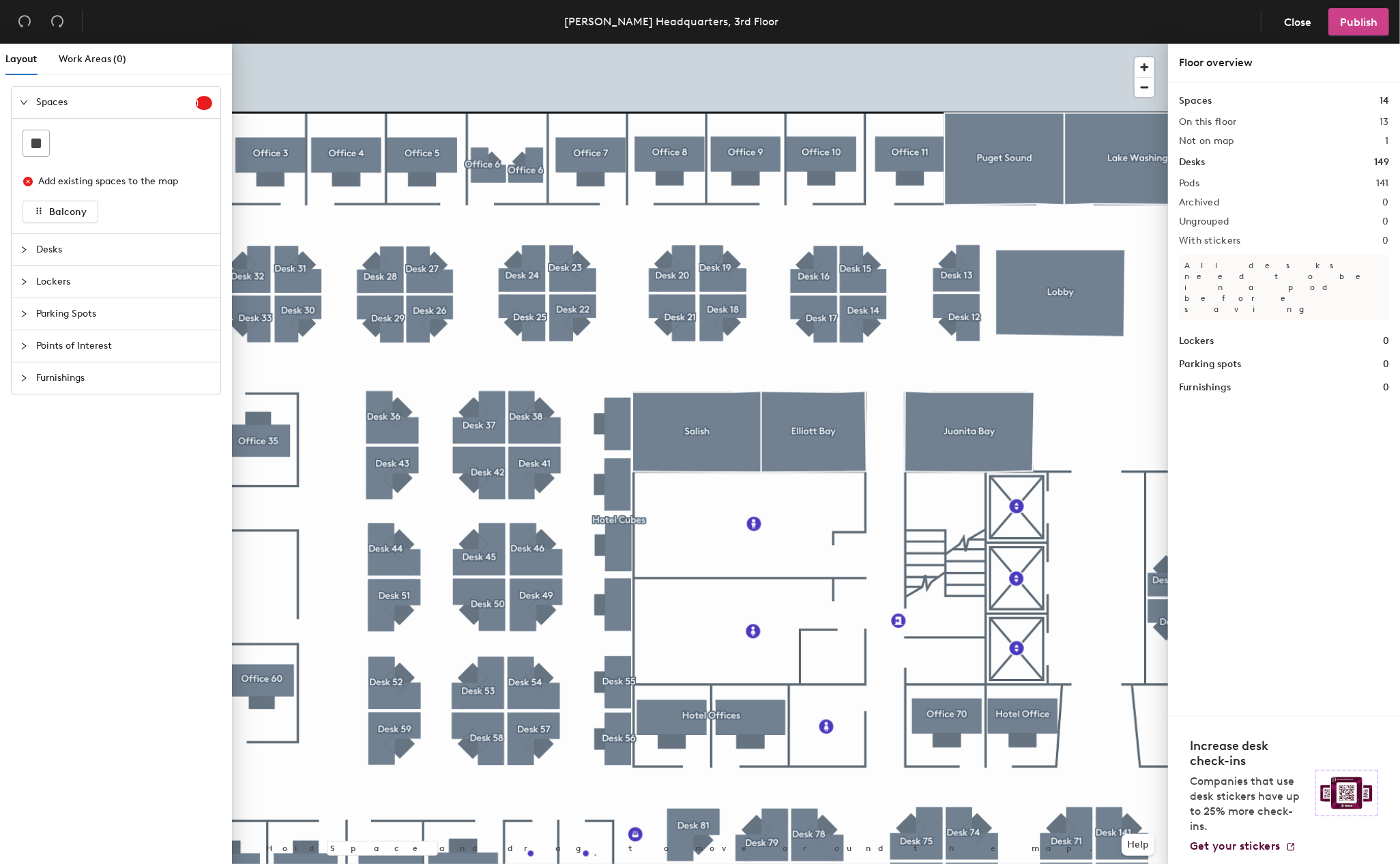
click at [1361, 27] on span "Publish" at bounding box center [1359, 22] width 38 height 13
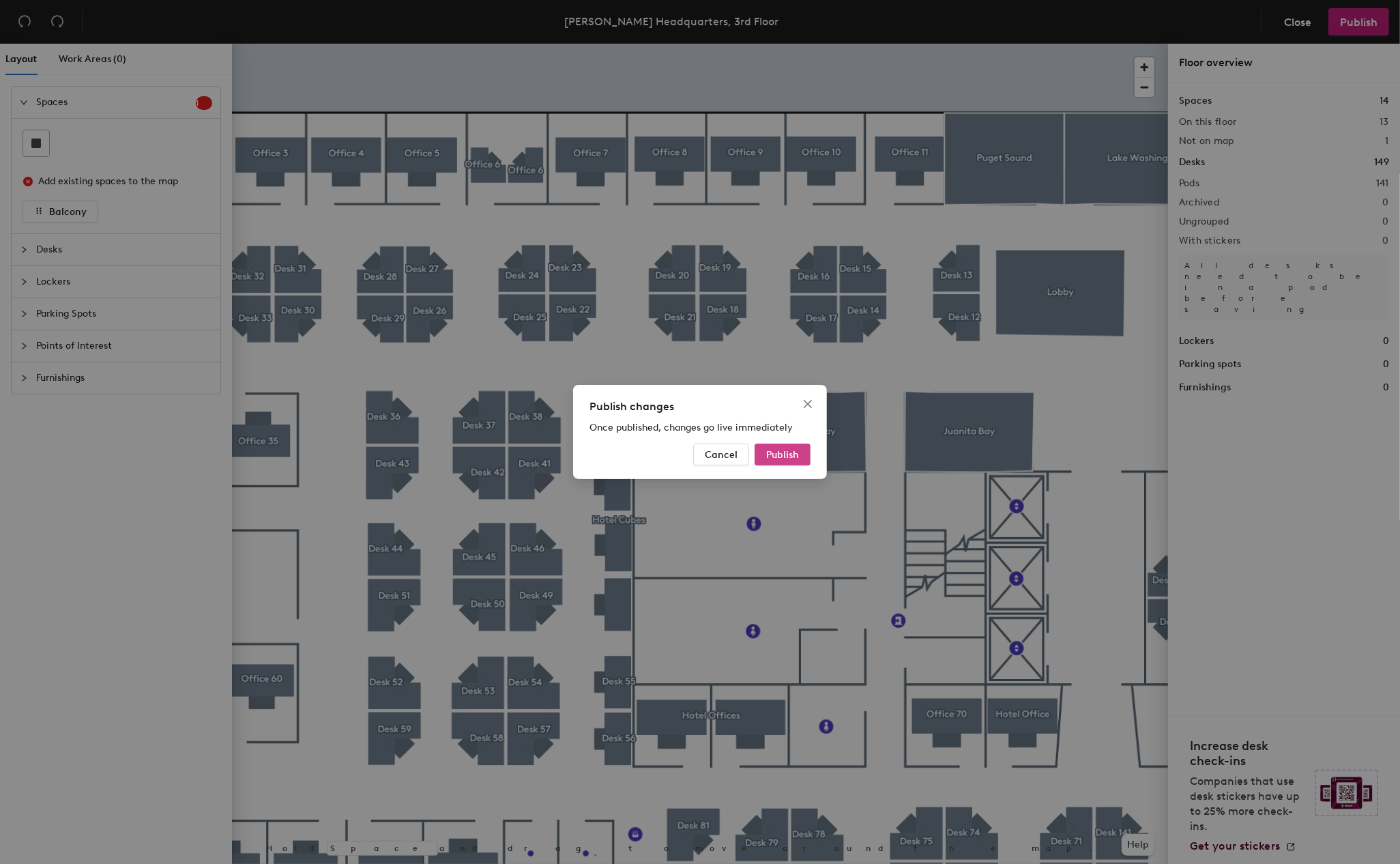
click at [782, 452] on span "Publish" at bounding box center [783, 454] width 32 height 12
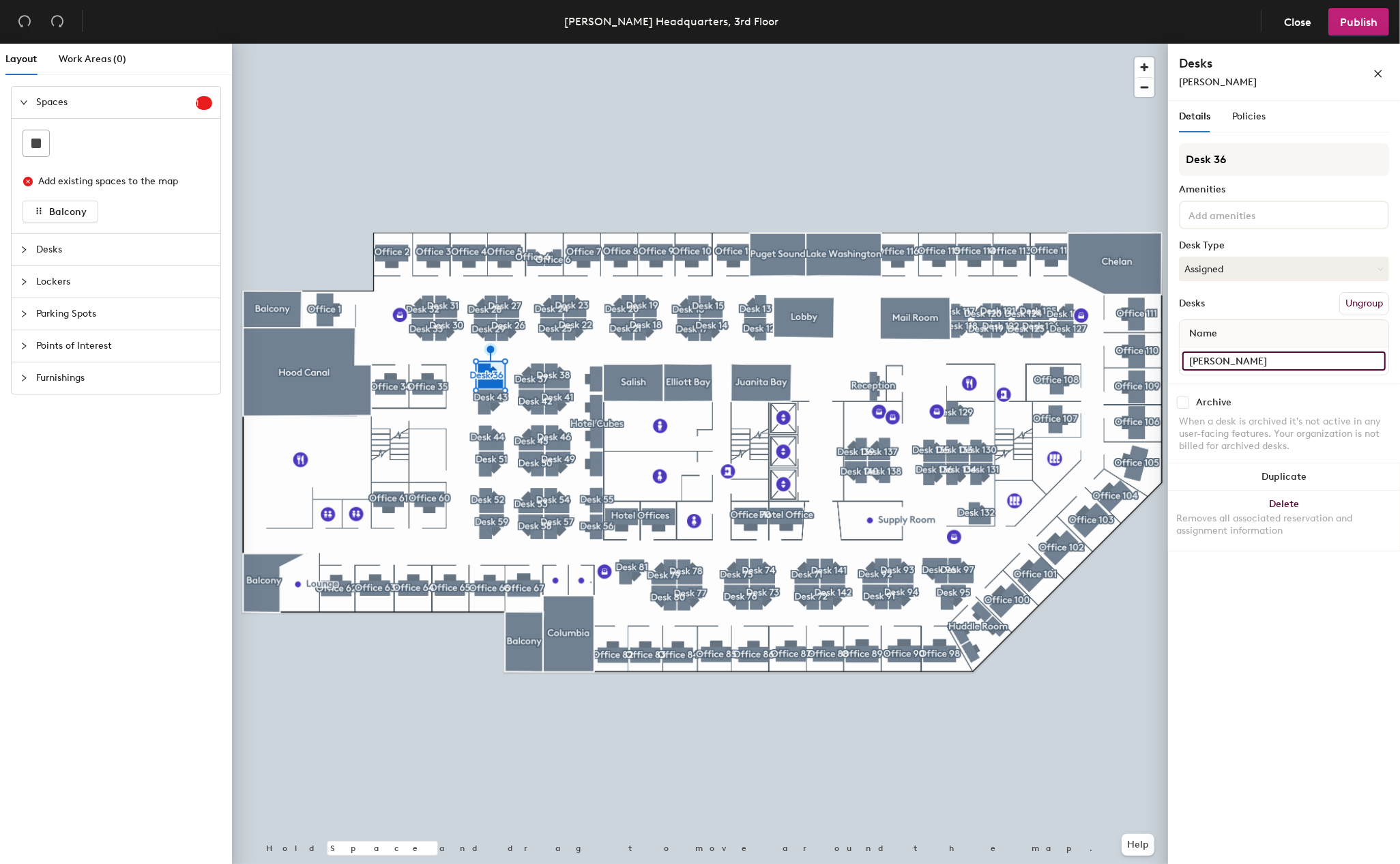
click at [1259, 361] on input "Colin Yuen" at bounding box center [1284, 361] width 204 height 19
type input "[PERSON_NAME]"
click at [1285, 567] on div "Details Policies Desk 36 Amenities Desk Type Assigned Desks Ungroup Name Pat Co…" at bounding box center [1284, 485] width 232 height 768
click at [1291, 10] on button "Close" at bounding box center [1298, 22] width 50 height 27
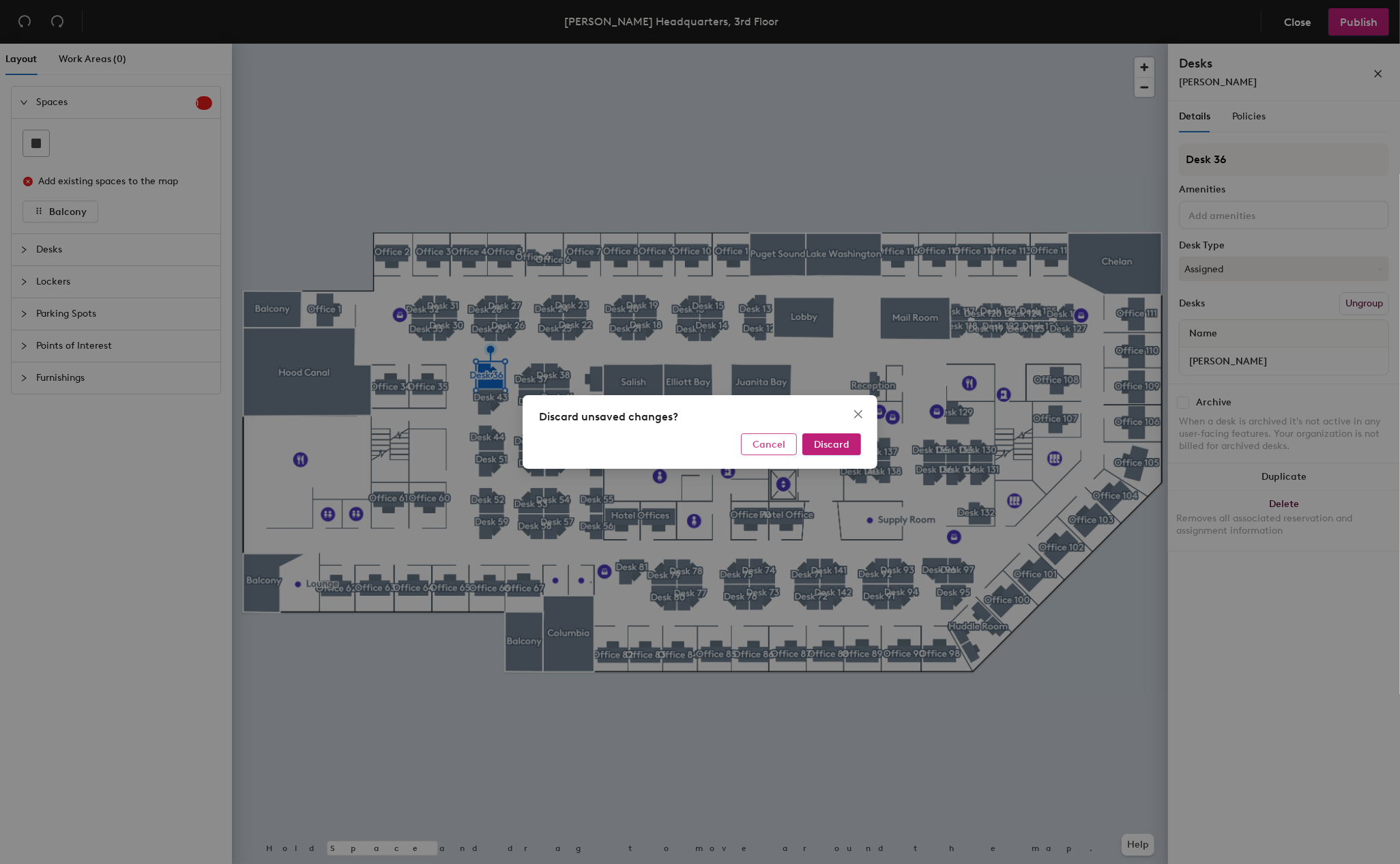
click at [753, 449] on button "Cancel" at bounding box center [769, 444] width 56 height 22
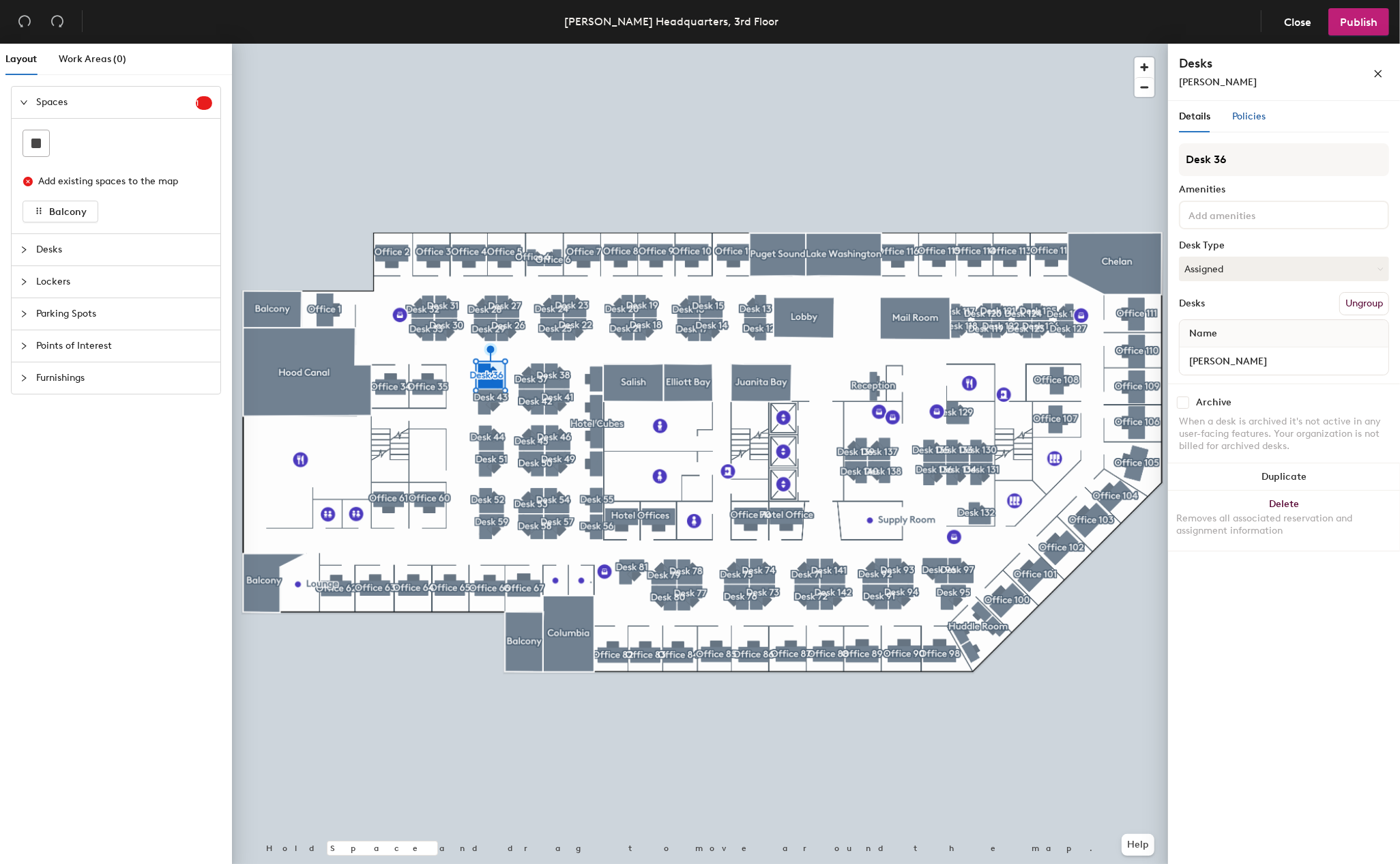
click at [1256, 112] on span "Policies" at bounding box center [1248, 116] width 33 height 12
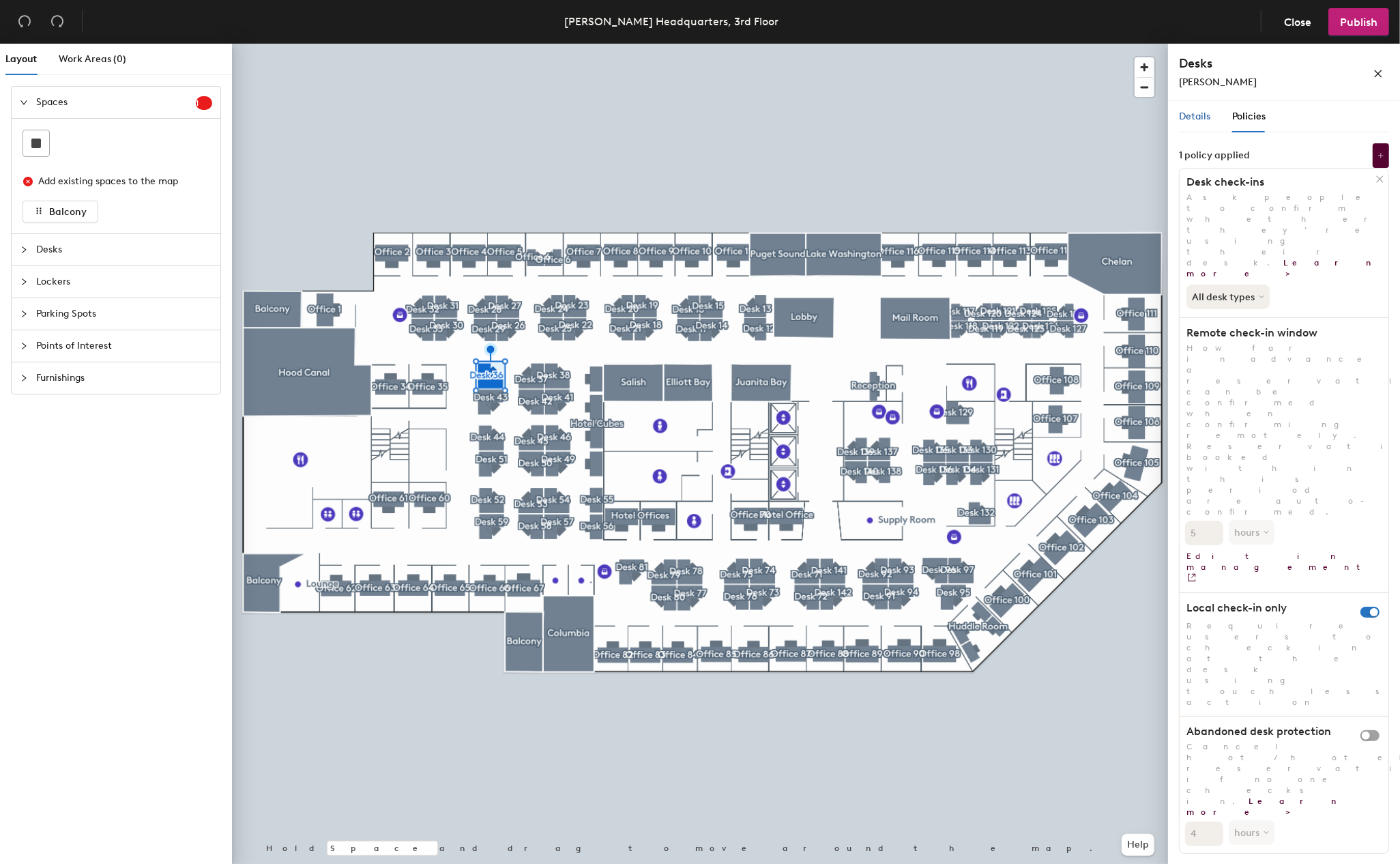
click at [1208, 115] on span "Details" at bounding box center [1194, 116] width 31 height 12
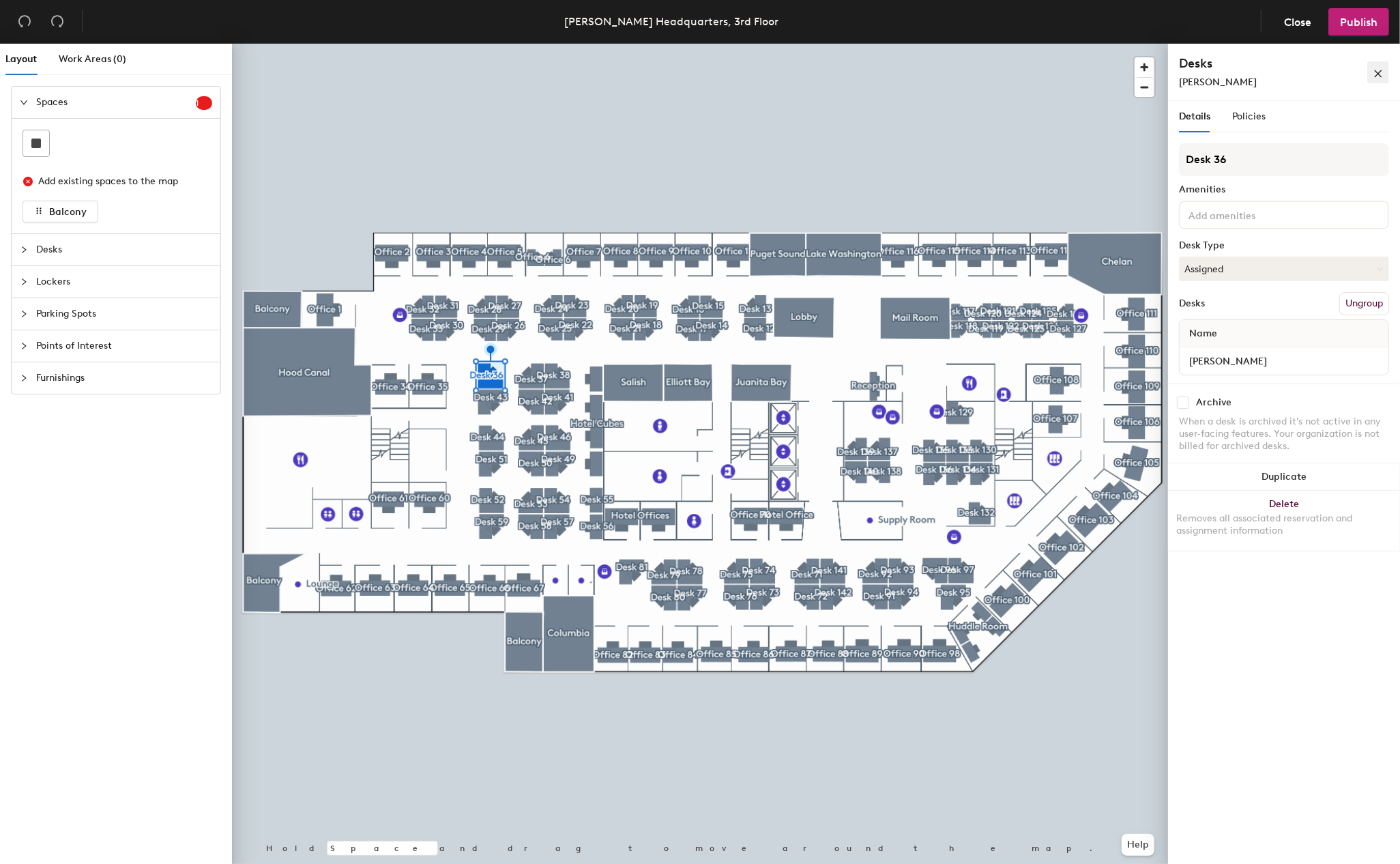
click at [1378, 73] on icon "close" at bounding box center [1378, 74] width 10 height 10
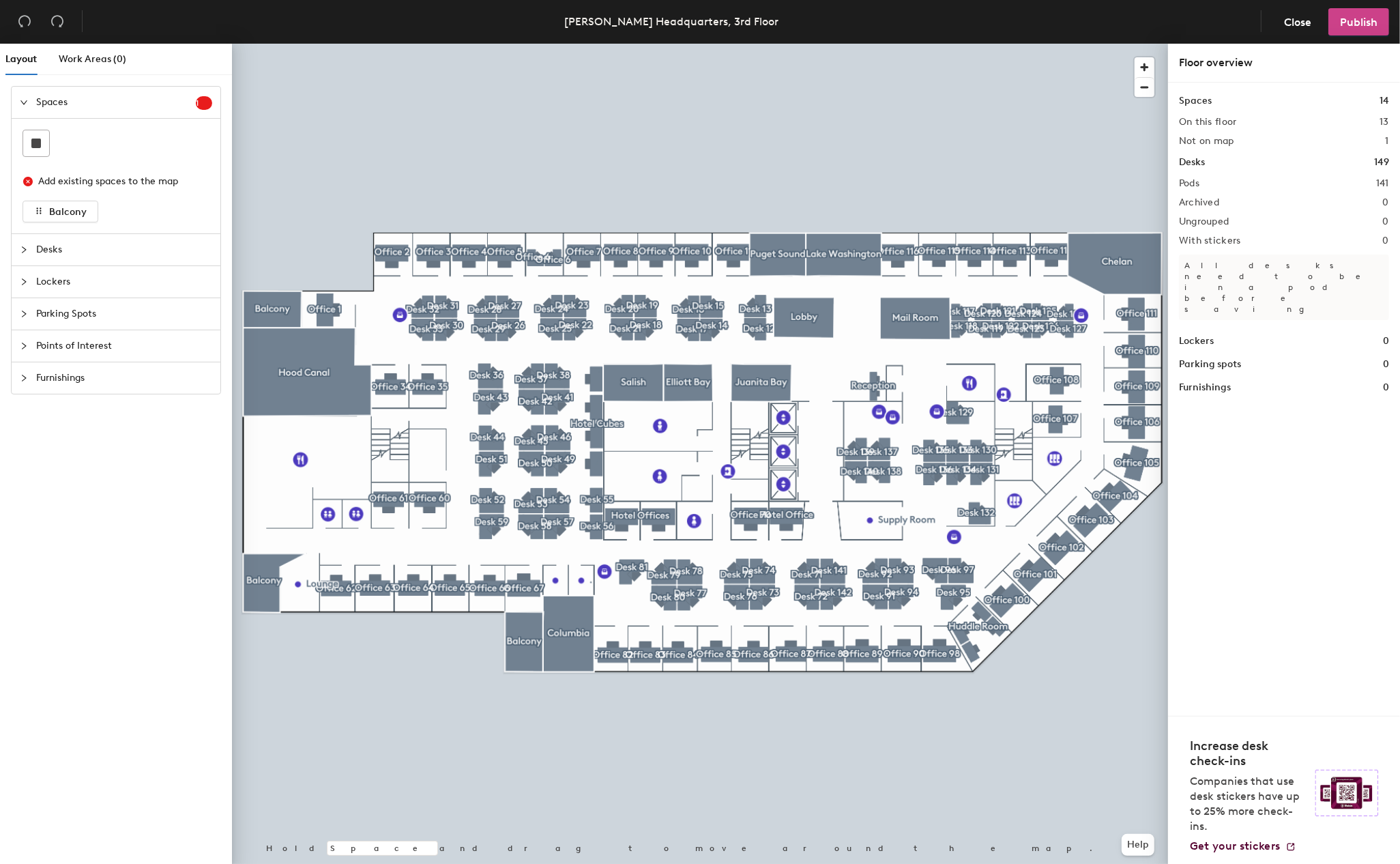
click at [1373, 19] on span "Publish" at bounding box center [1359, 22] width 38 height 13
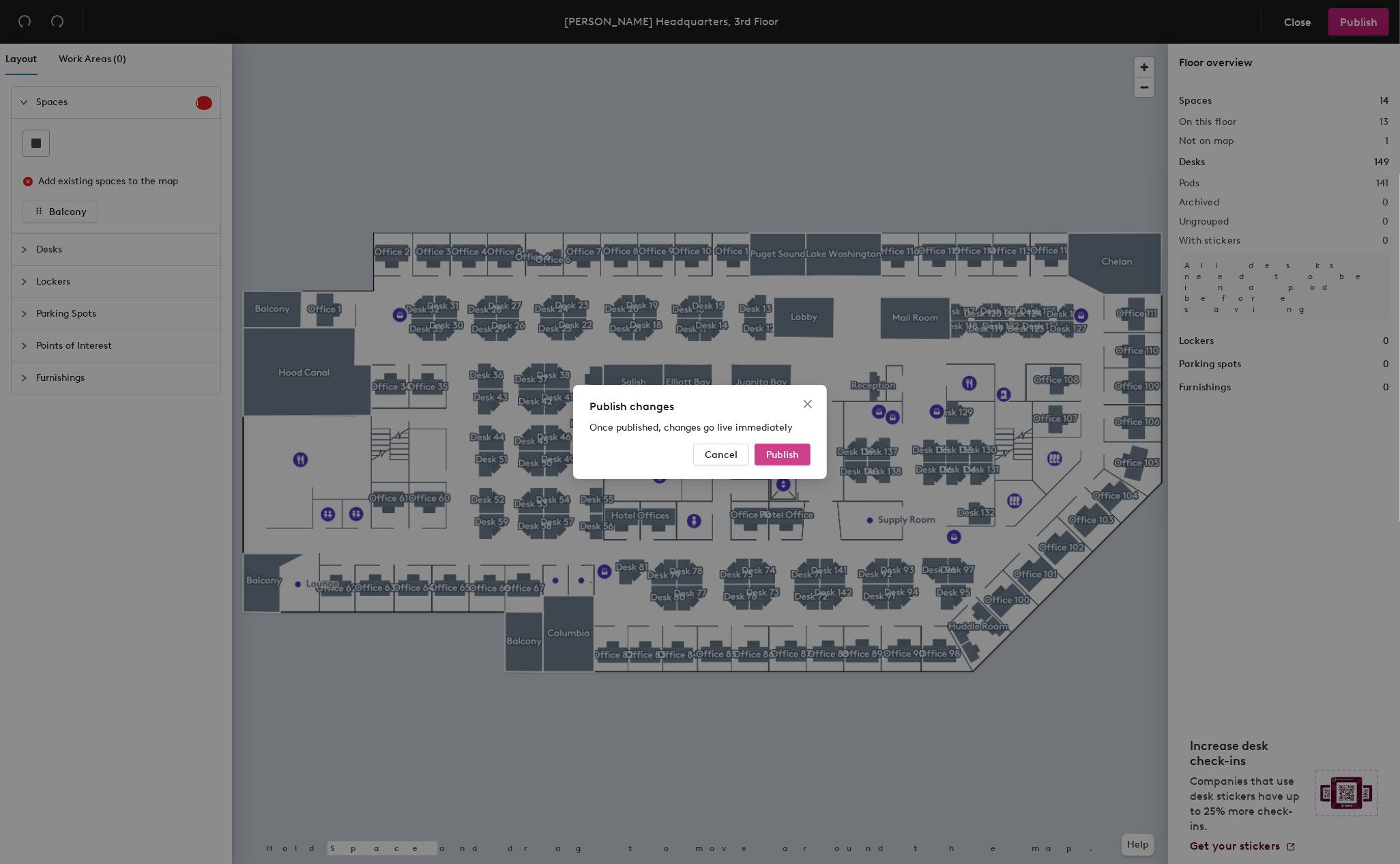
click at [787, 454] on span "Publish" at bounding box center [783, 454] width 32 height 12
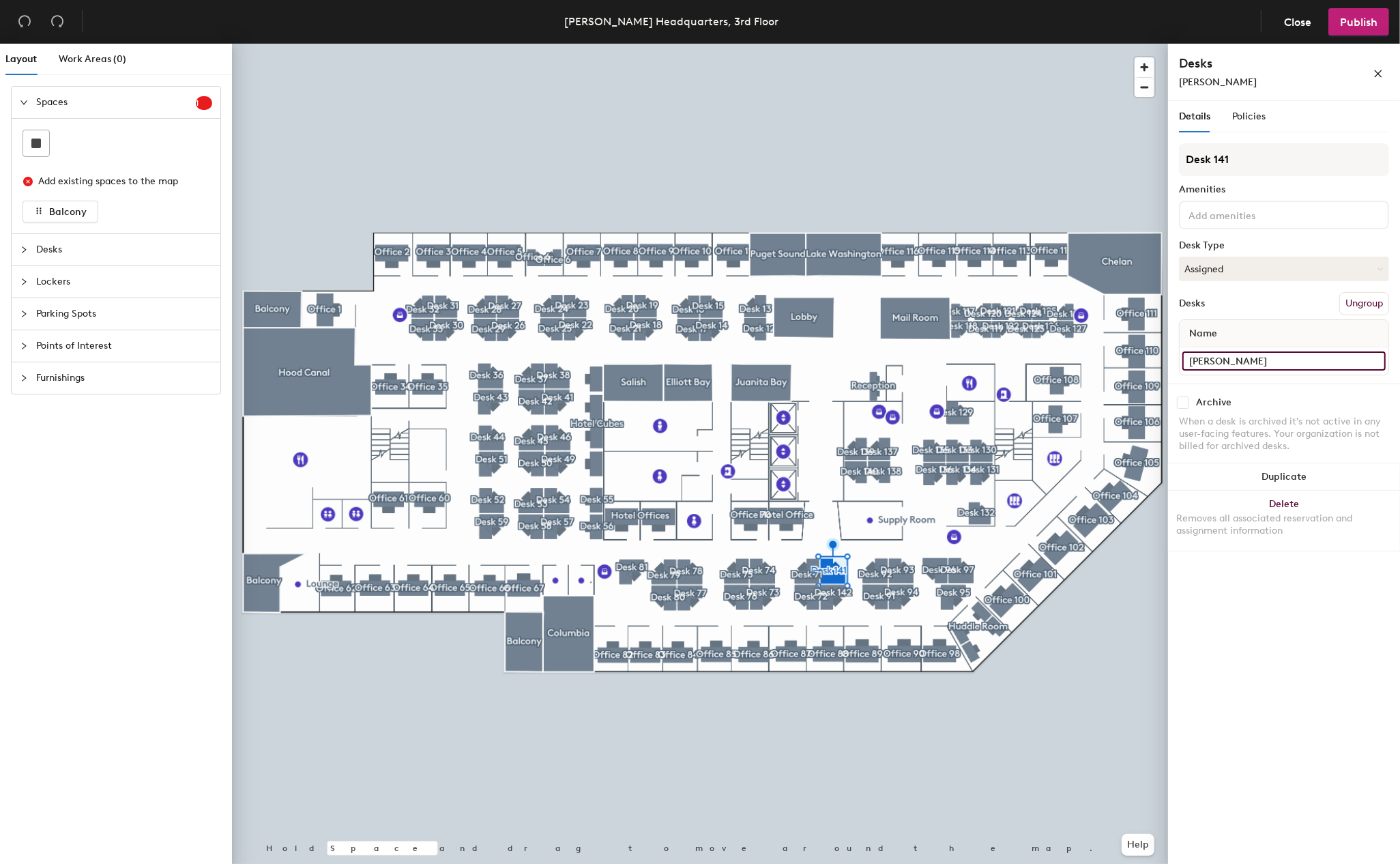
click at [1242, 360] on input "[PERSON_NAME]" at bounding box center [1284, 361] width 204 height 19
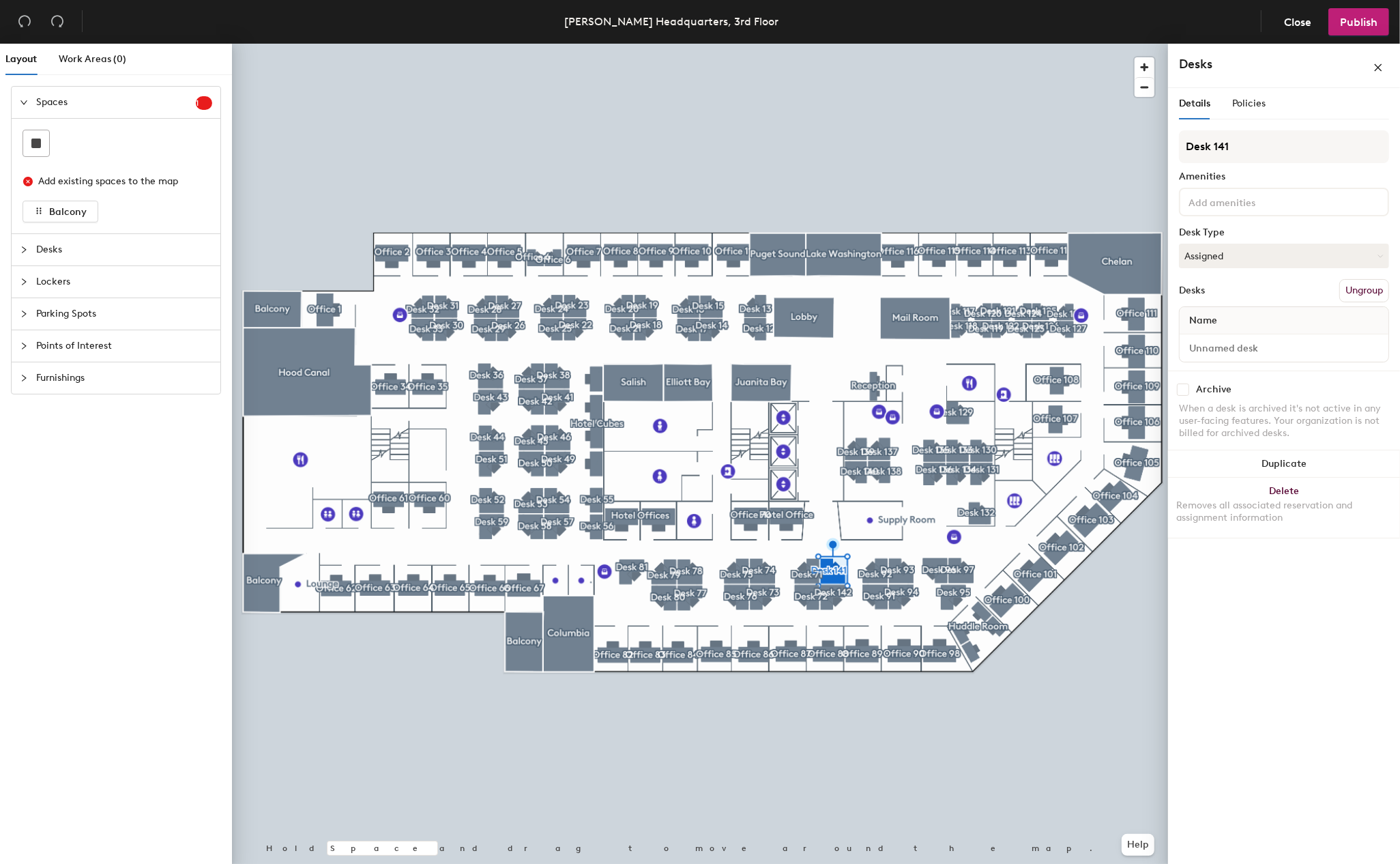
click at [1285, 657] on div "Details Policies Desk 141 Amenities Desk Type Assigned Desks Ungroup Name Archi…" at bounding box center [1284, 478] width 232 height 781
click at [1368, 17] on span "Publish" at bounding box center [1359, 22] width 38 height 13
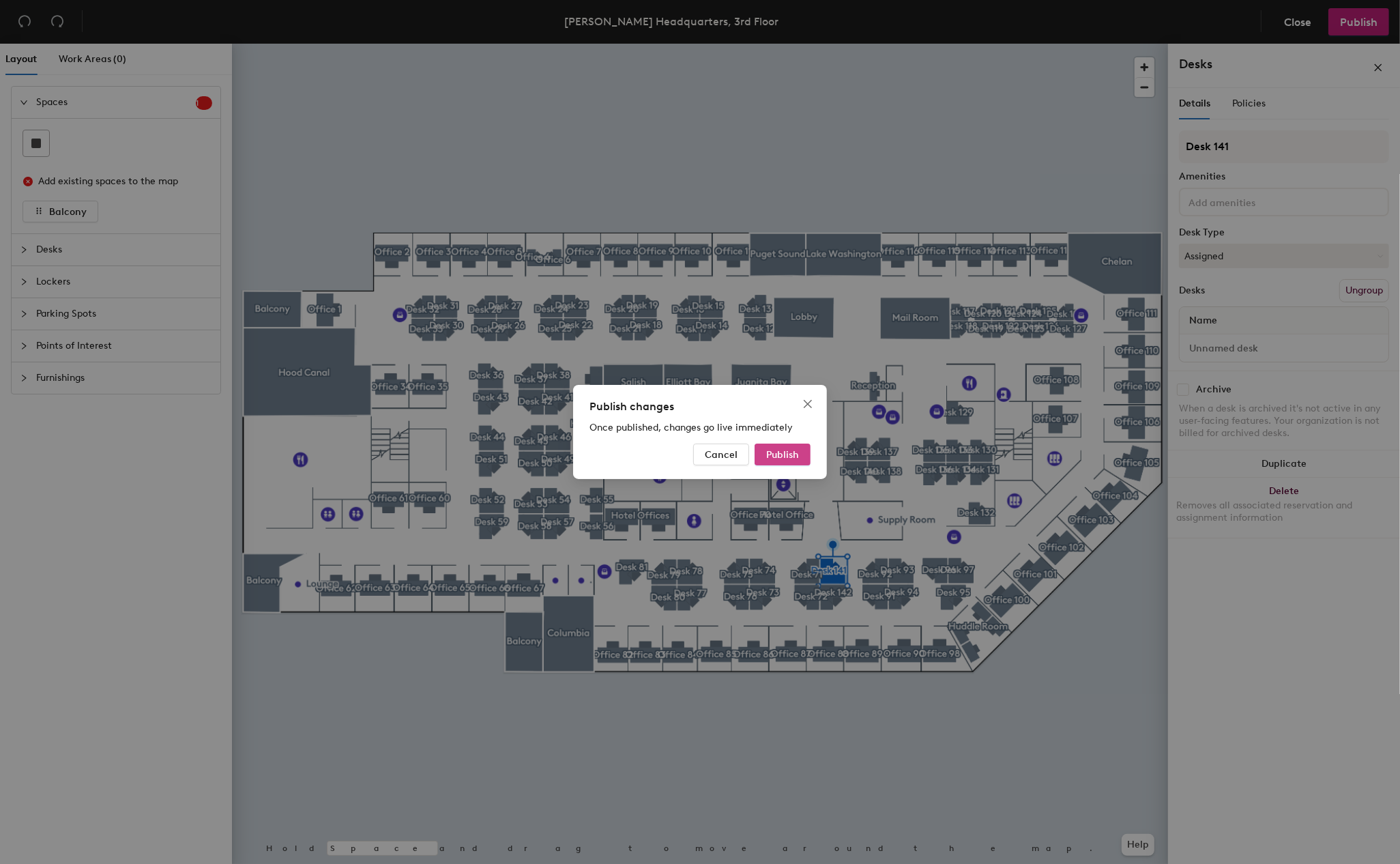
click at [781, 454] on span "Publish" at bounding box center [783, 454] width 32 height 12
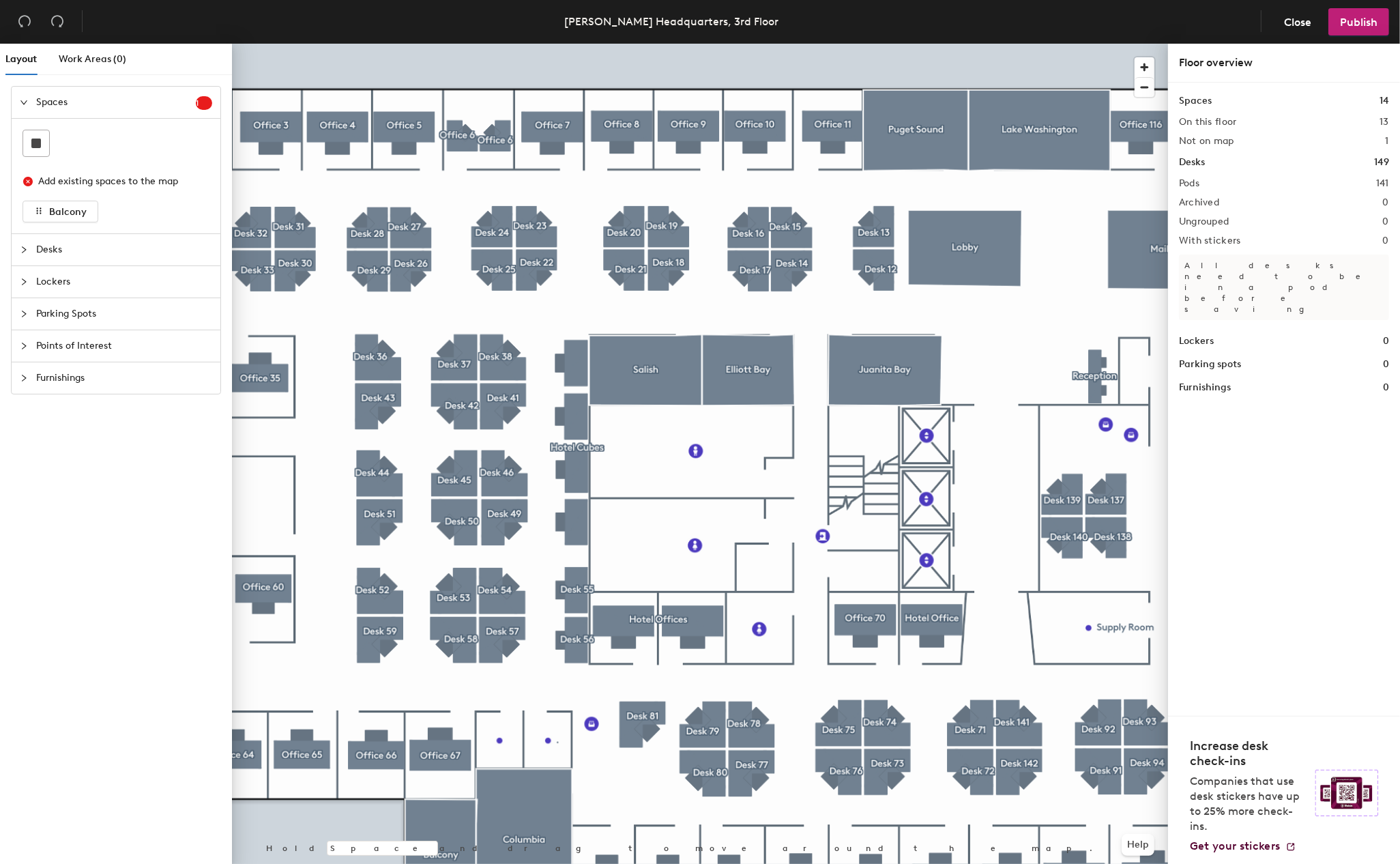
click at [1024, 44] on div at bounding box center [699, 44] width 936 height 0
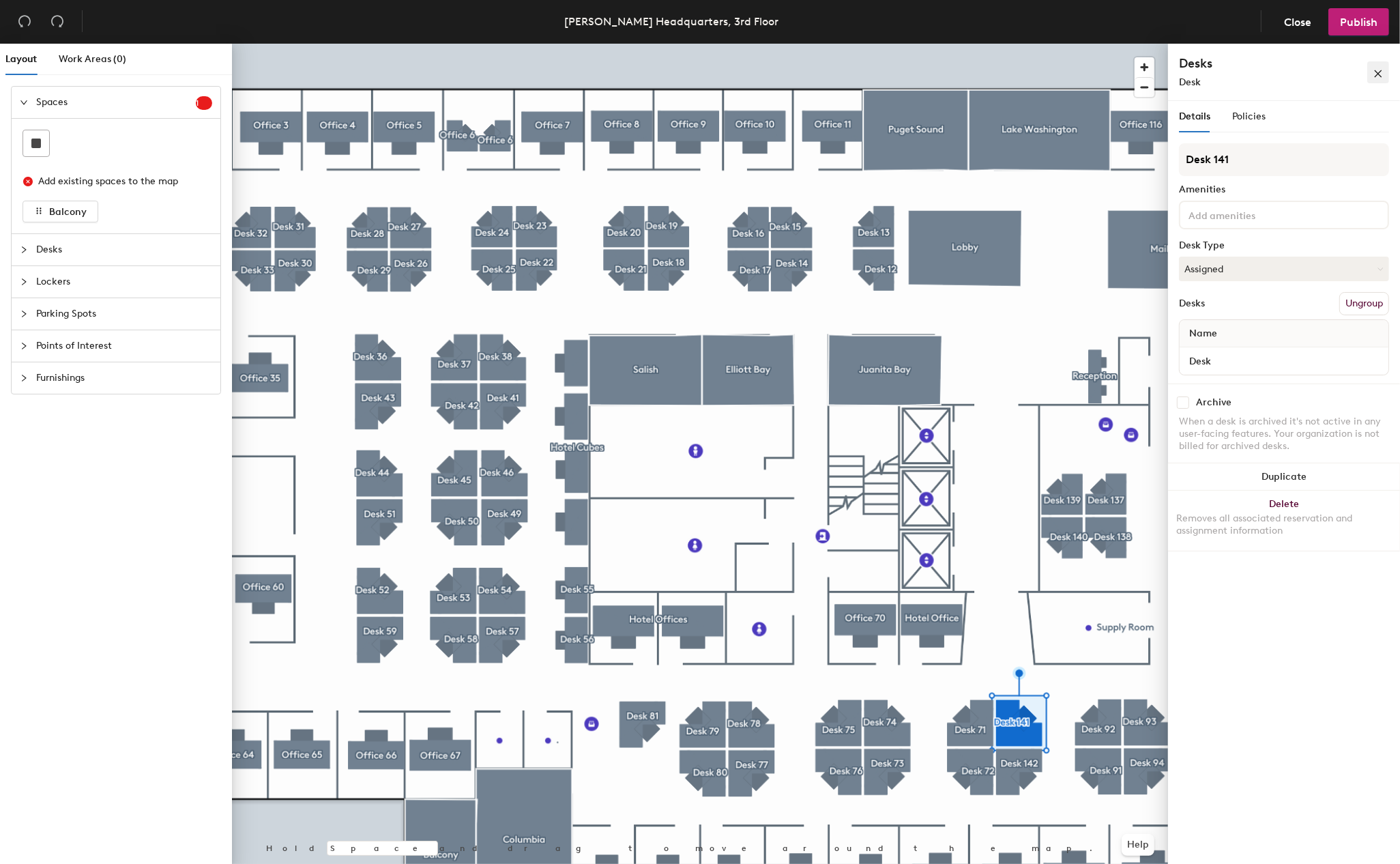
click at [1378, 72] on icon "close" at bounding box center [1378, 74] width 10 height 10
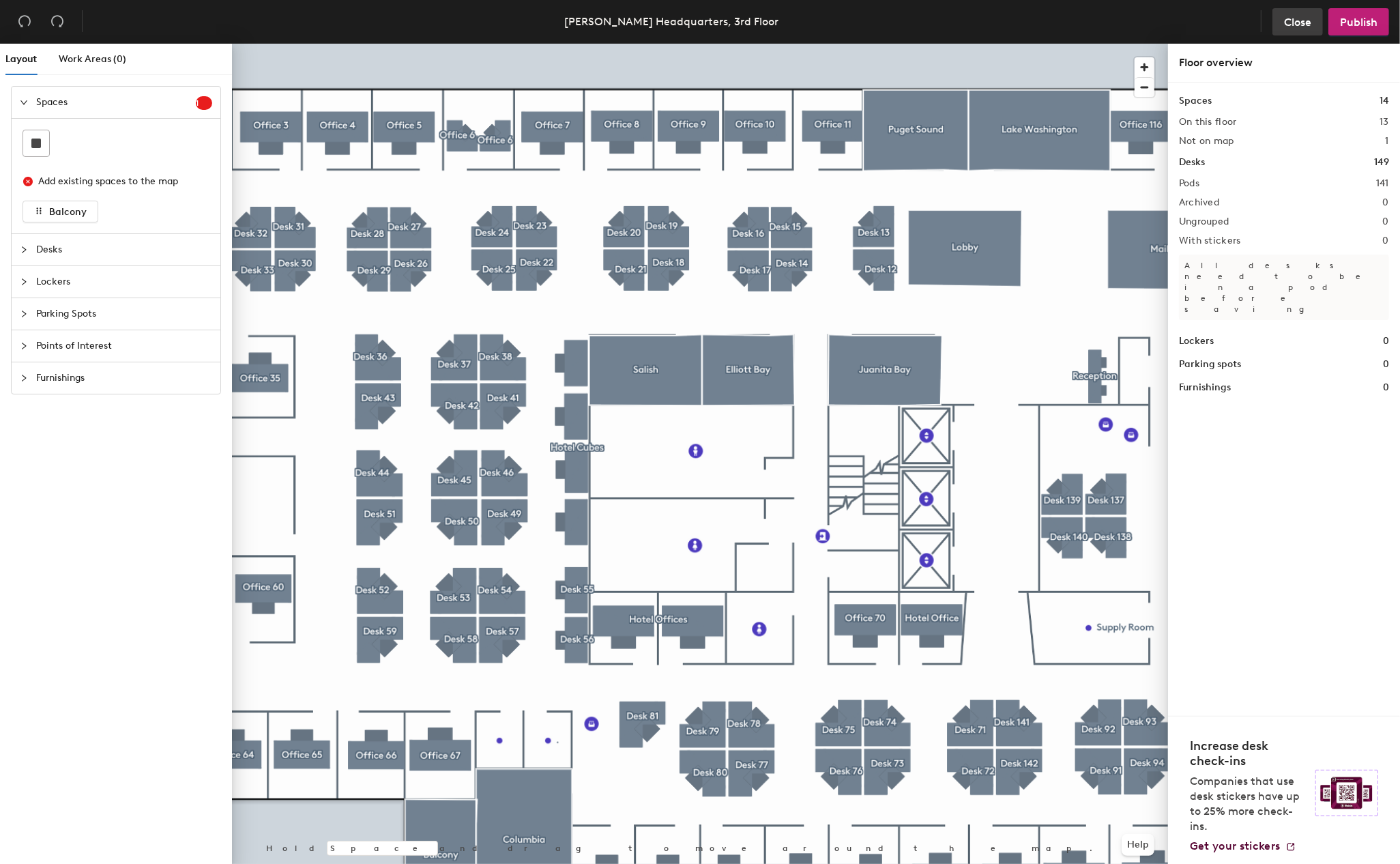
click at [1292, 15] on span "Close" at bounding box center [1298, 22] width 27 height 13
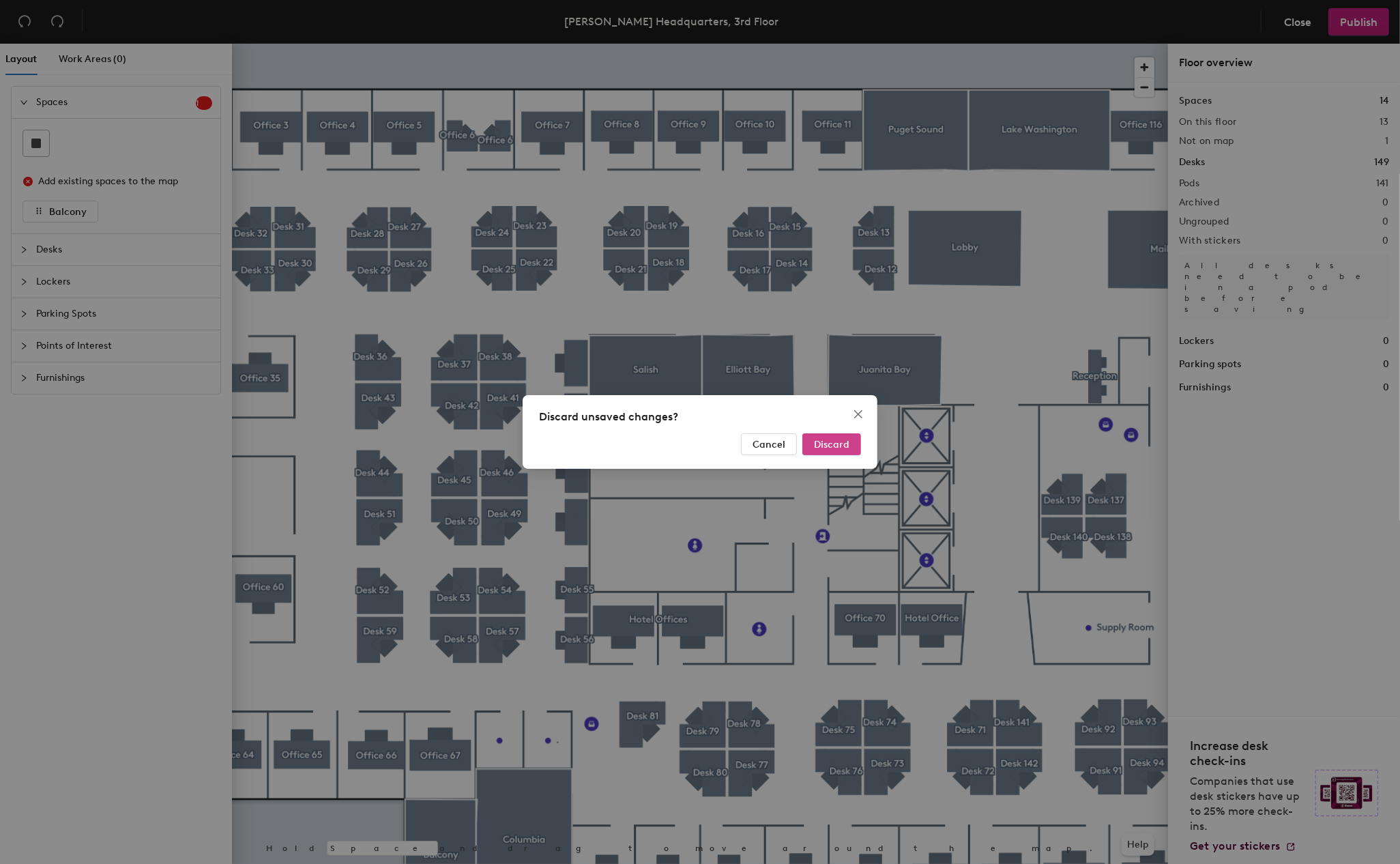
click at [836, 445] on span "Discard" at bounding box center [832, 444] width 36 height 12
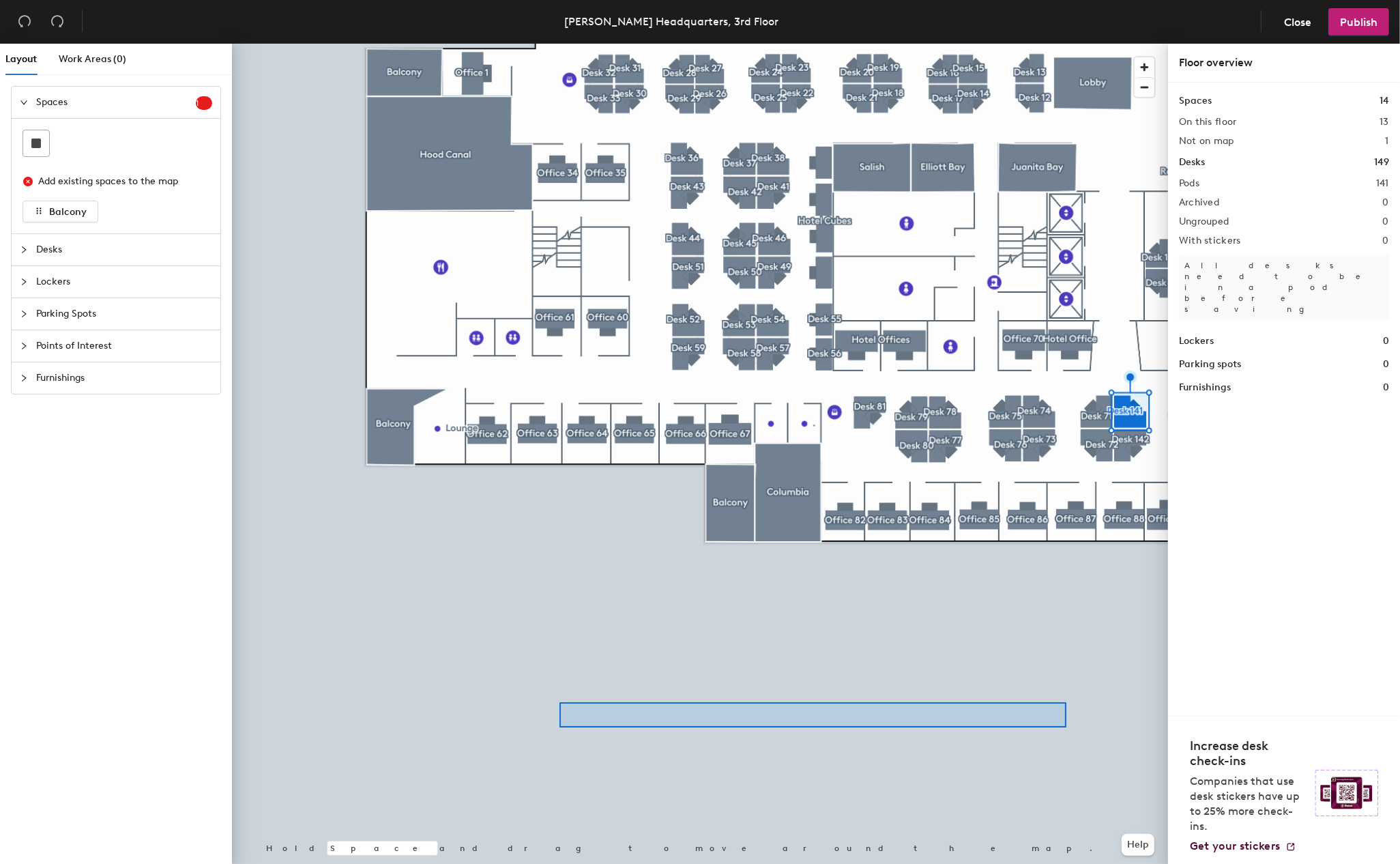
click at [593, 723] on div at bounding box center [812, 714] width 507 height 25
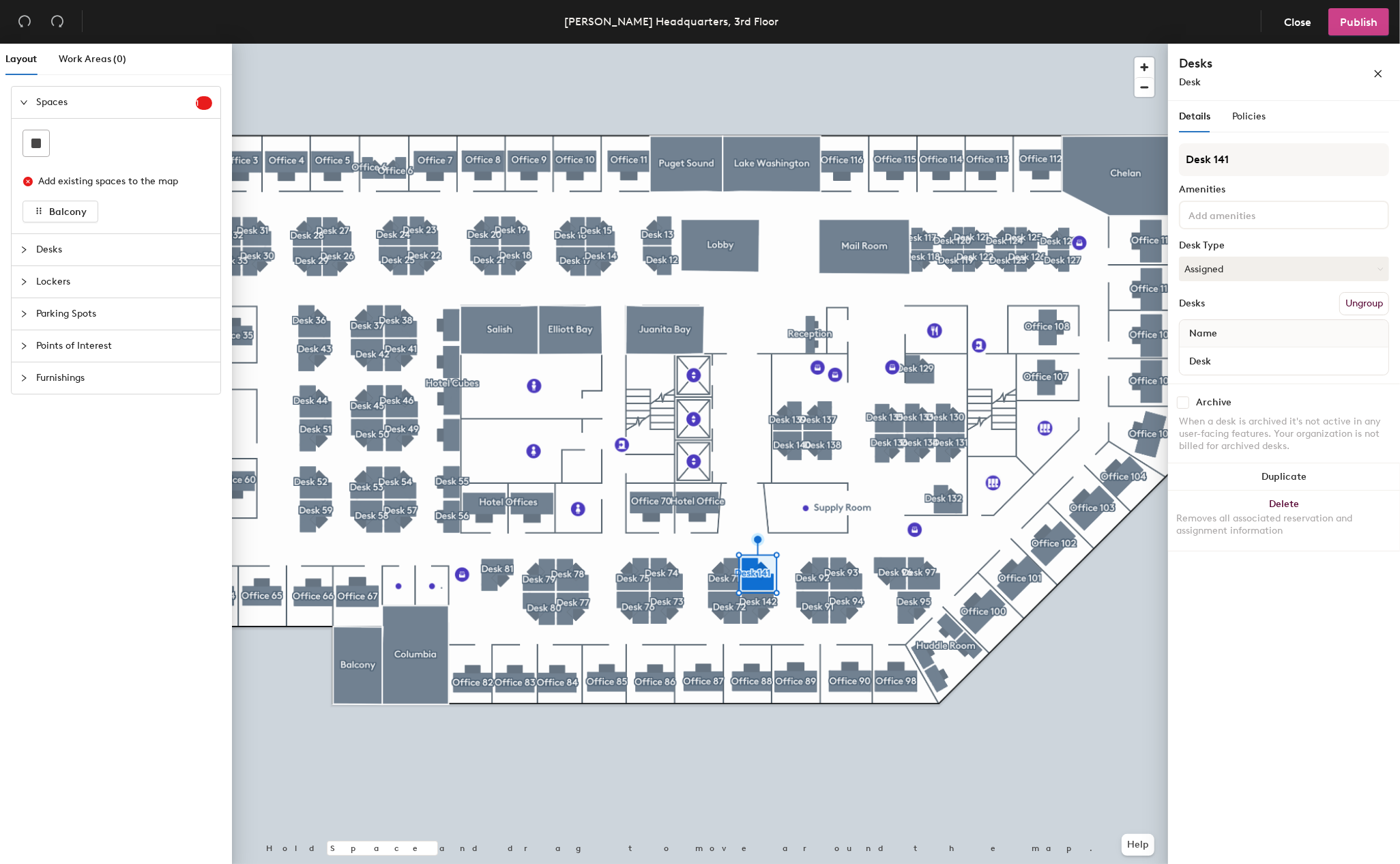
click at [1359, 26] on span "Publish" at bounding box center [1359, 22] width 38 height 13
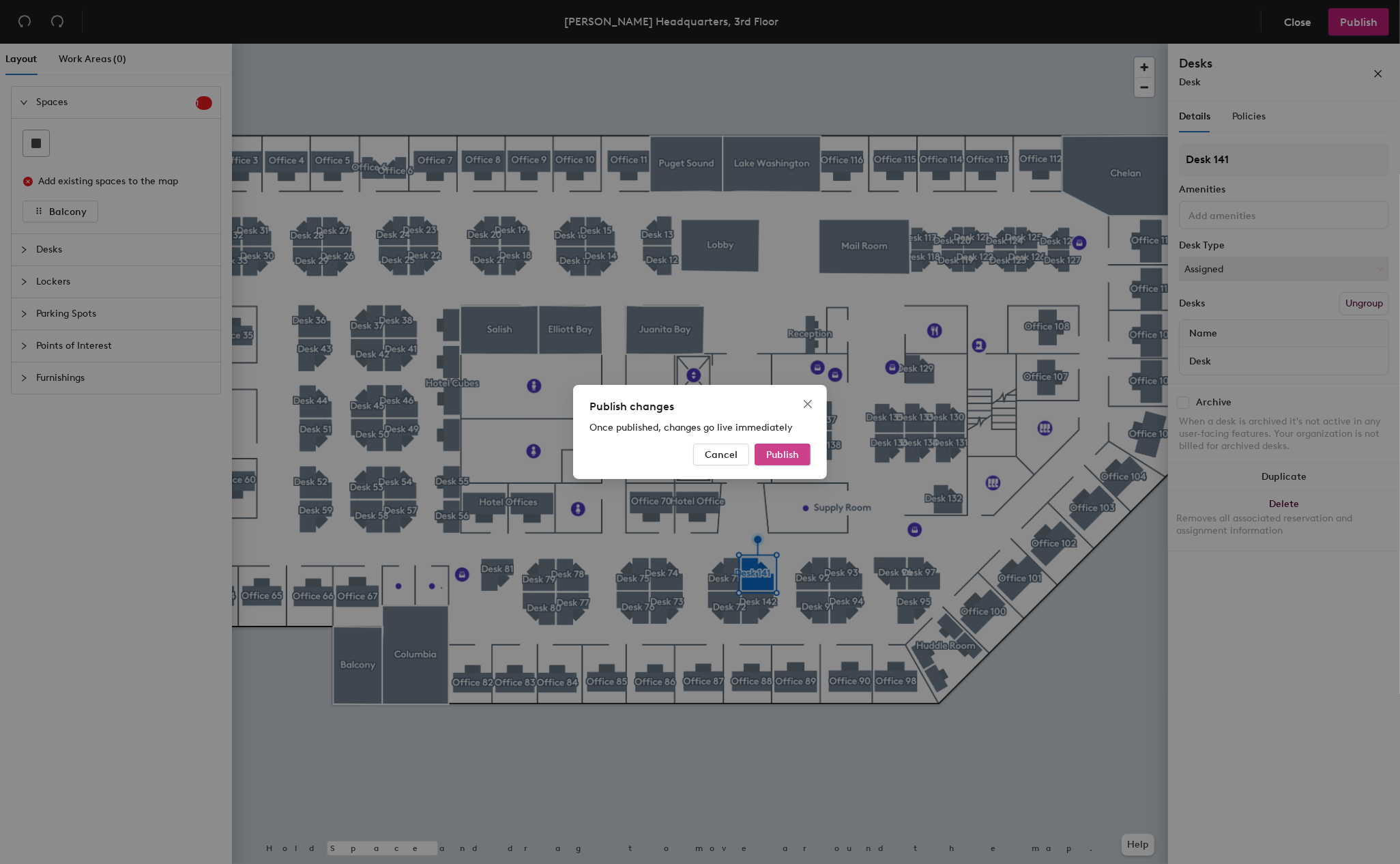
click at [796, 448] on button "Publish" at bounding box center [783, 454] width 56 height 22
